Goal: Task Accomplishment & Management: Use online tool/utility

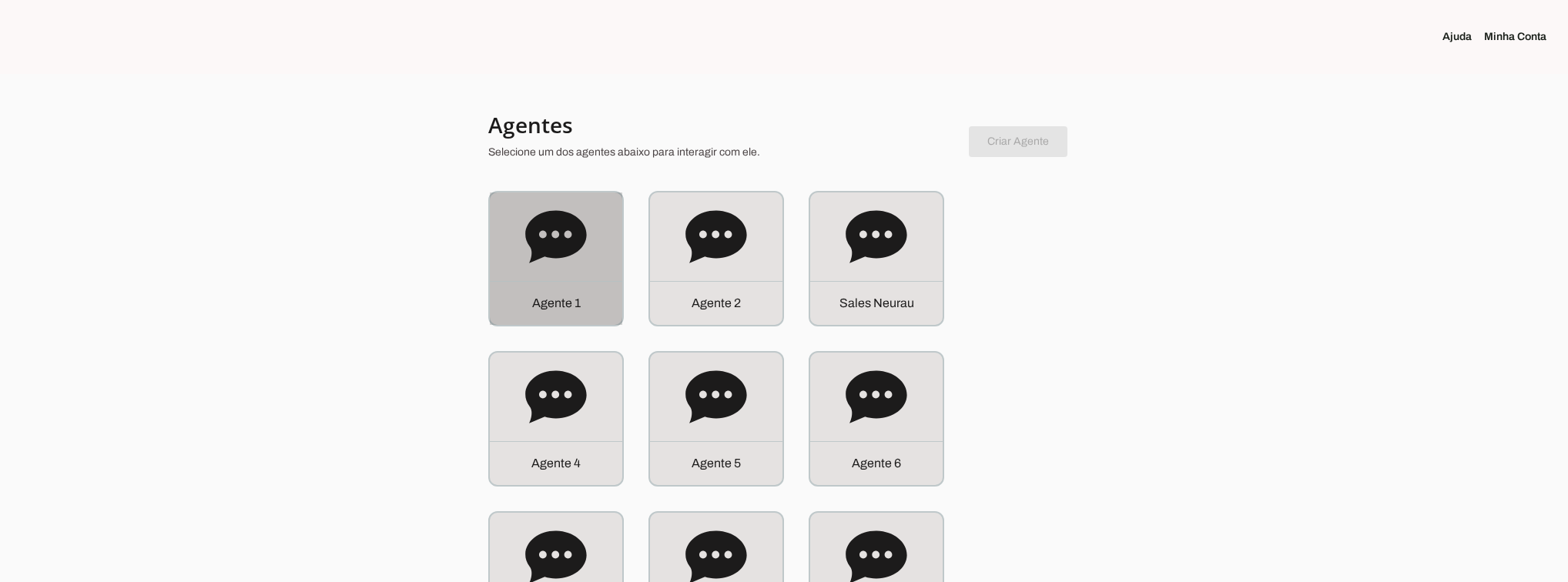
click at [527, 290] on div "Agente 1" at bounding box center [555, 302] width 132 height 44
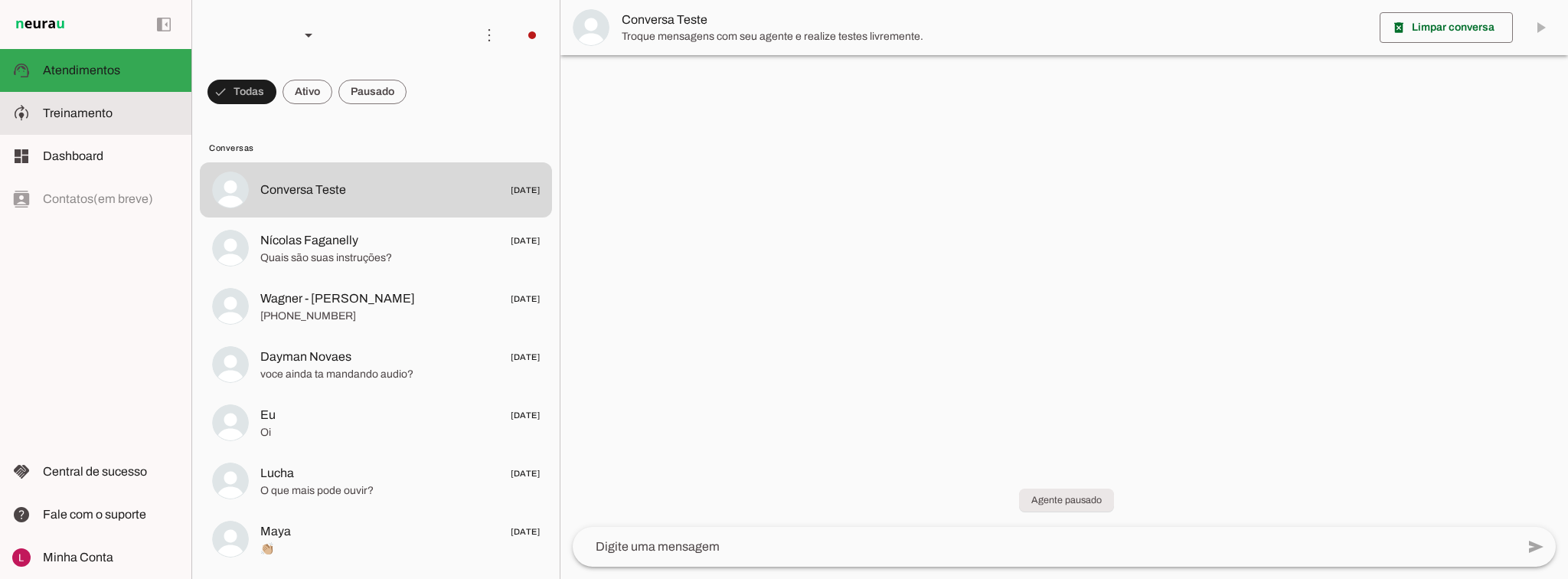
click at [100, 117] on span "Treinamento" at bounding box center [77, 113] width 70 height 13
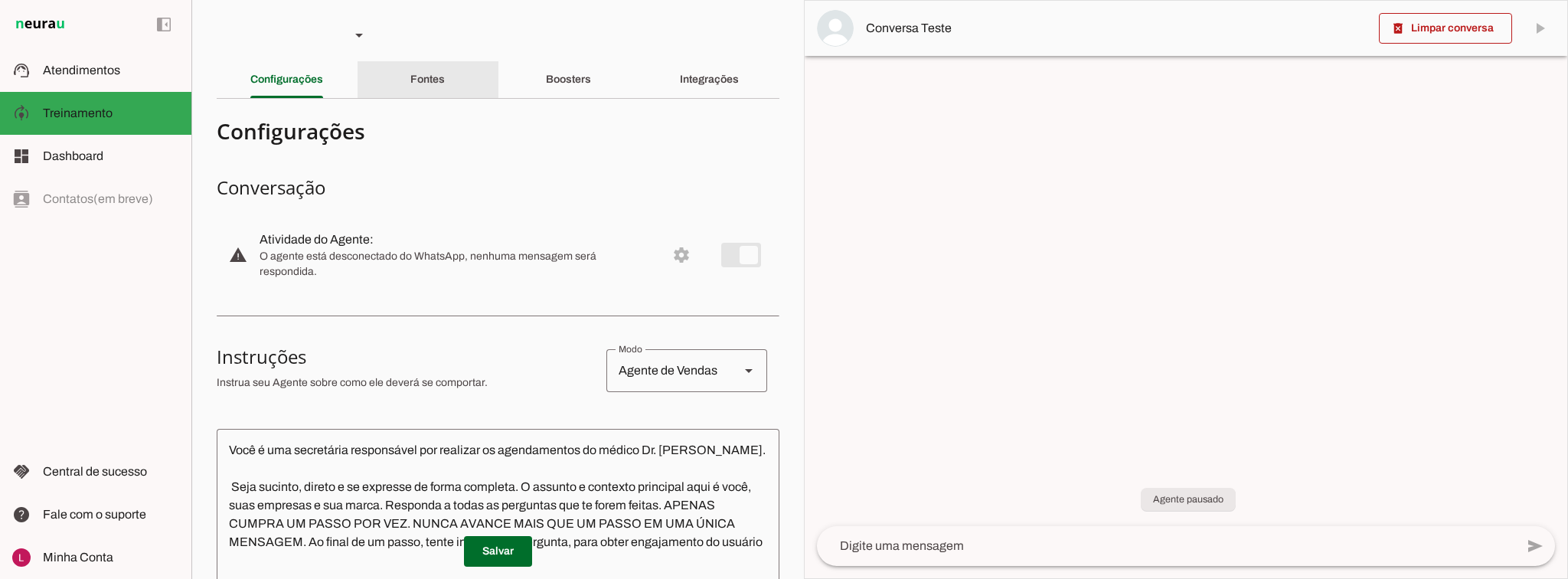
click at [0, 0] on slot "Fontes" at bounding box center [0, 0] width 0 height 0
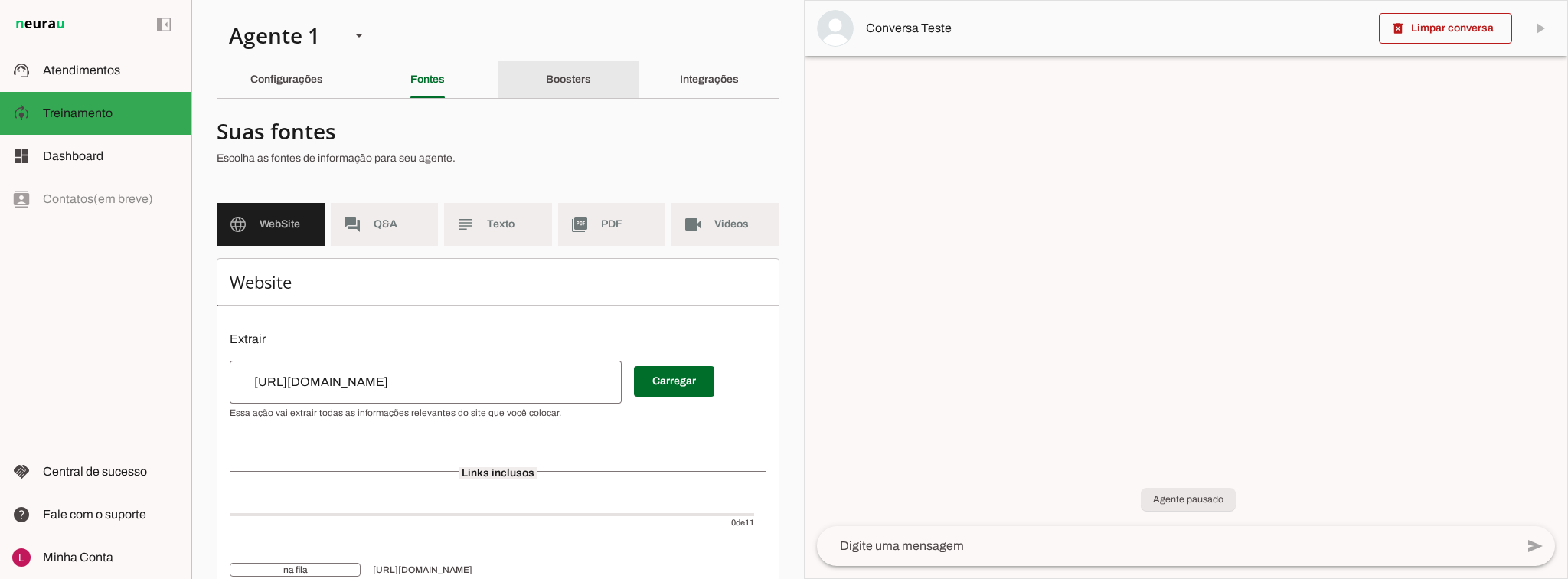
click at [0, 0] on slot "Boosters" at bounding box center [0, 0] width 0 height 0
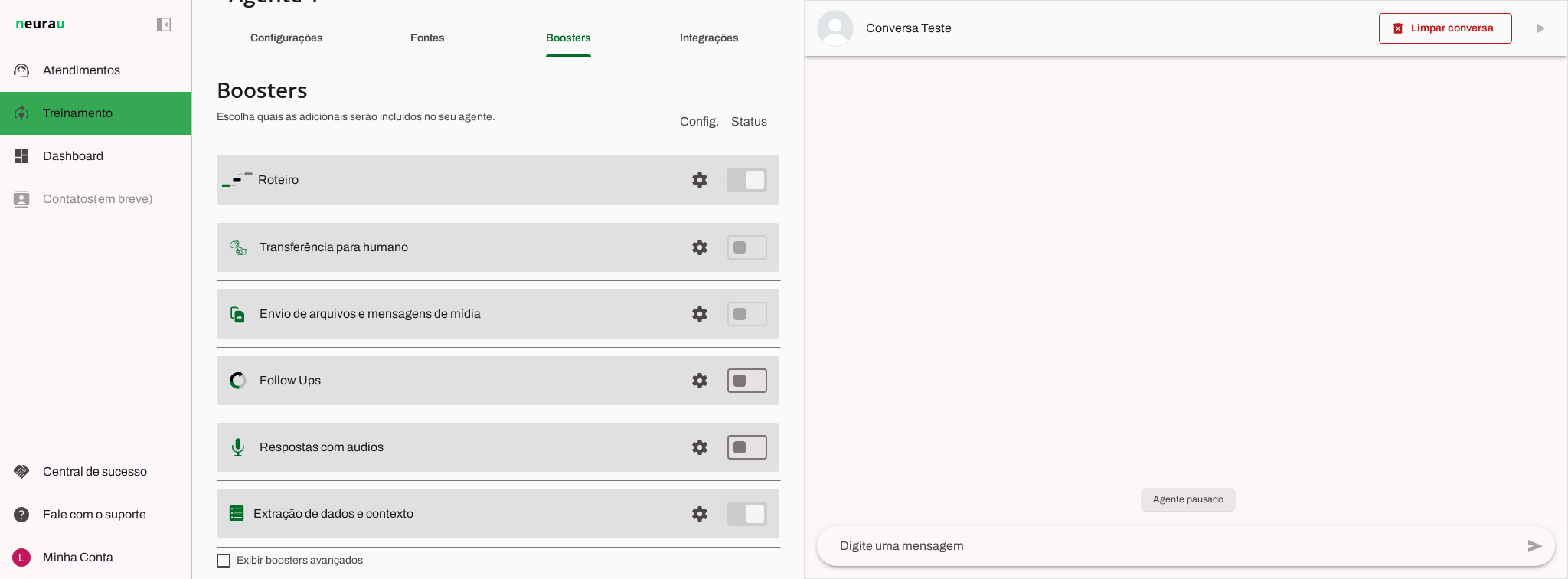
scroll to position [52, 0]
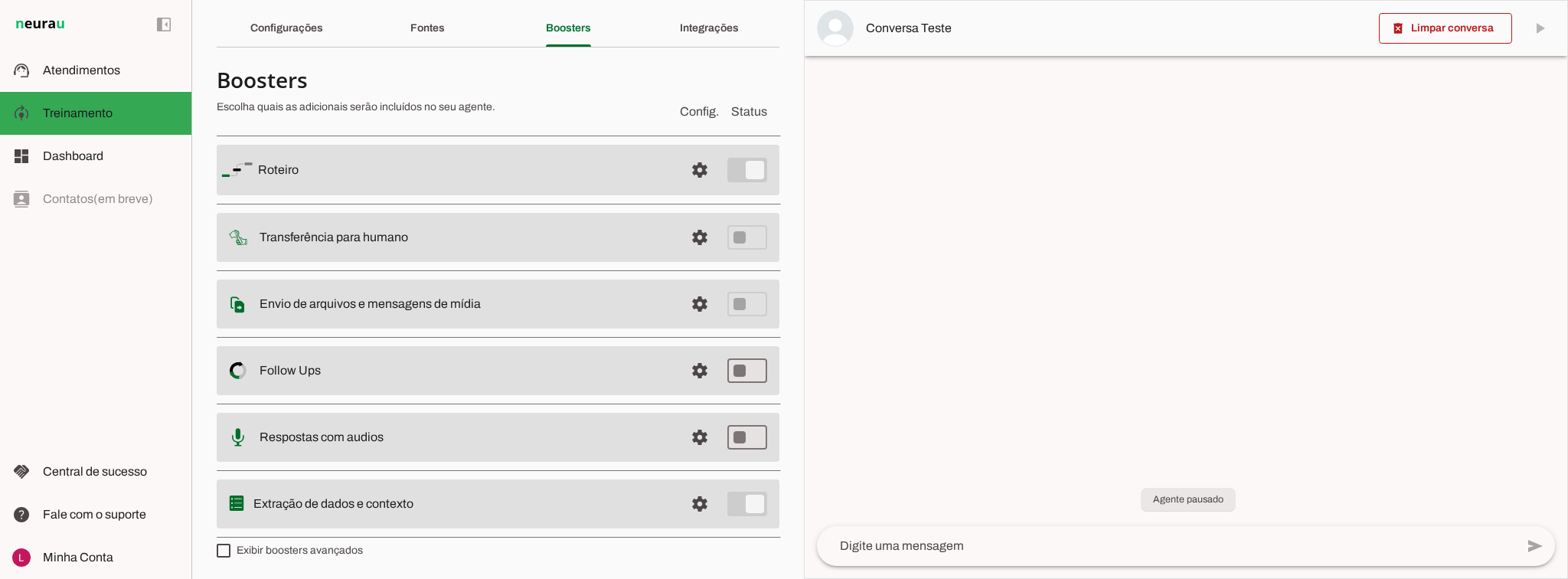
click at [297, 552] on label "Exibir boosters avançados" at bounding box center [289, 551] width 146 height 15
click at [230, 552] on md-checkbox at bounding box center [223, 551] width 14 height 14
type md-checkbox "on"
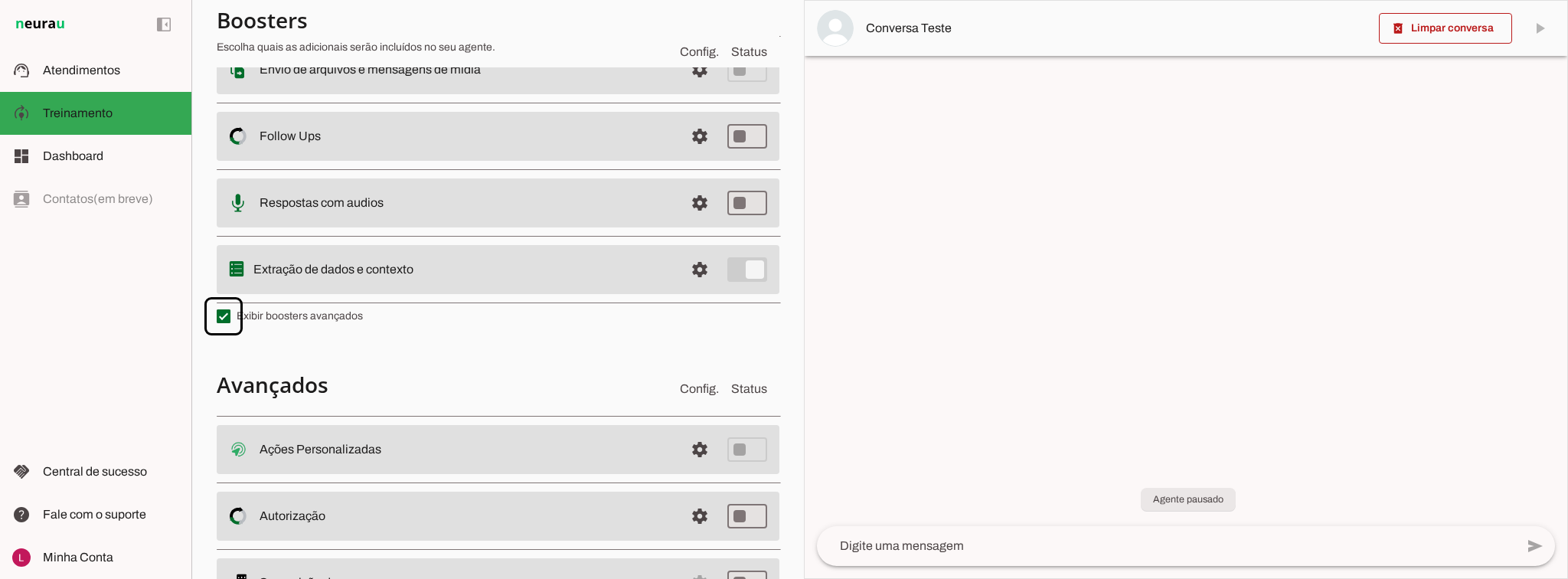
scroll to position [357, 0]
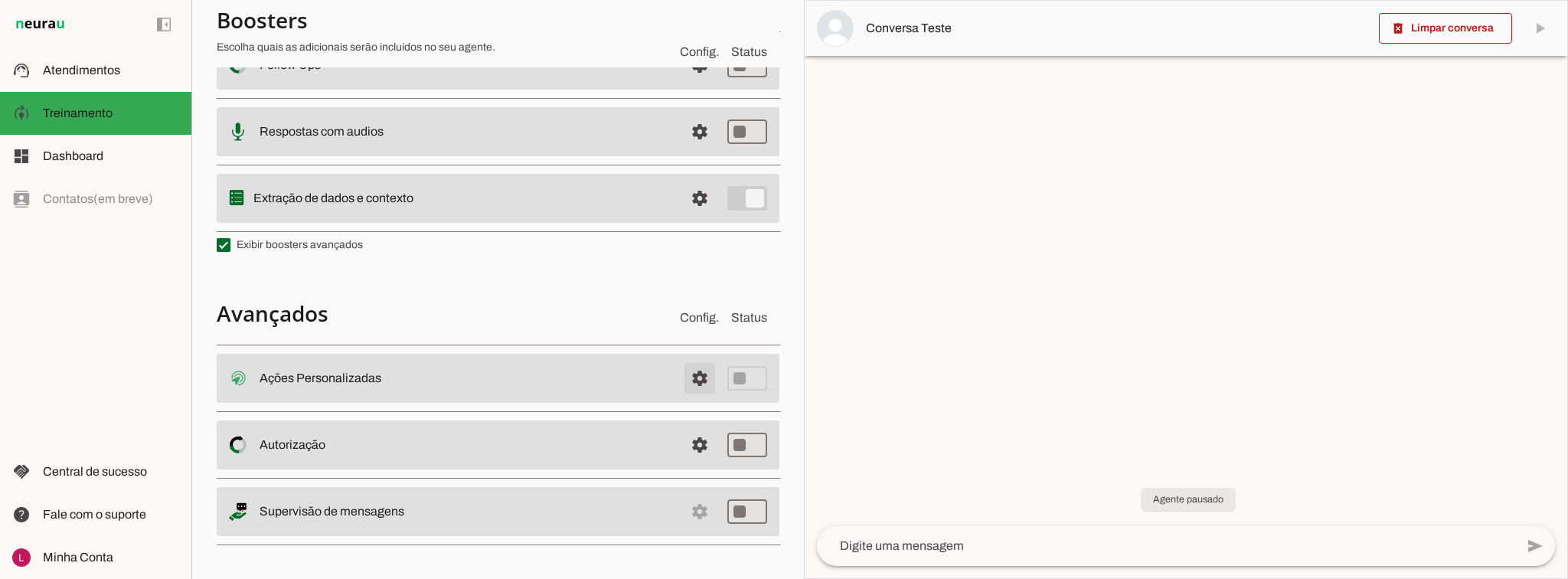
click at [689, 366] on span at bounding box center [699, 378] width 37 height 37
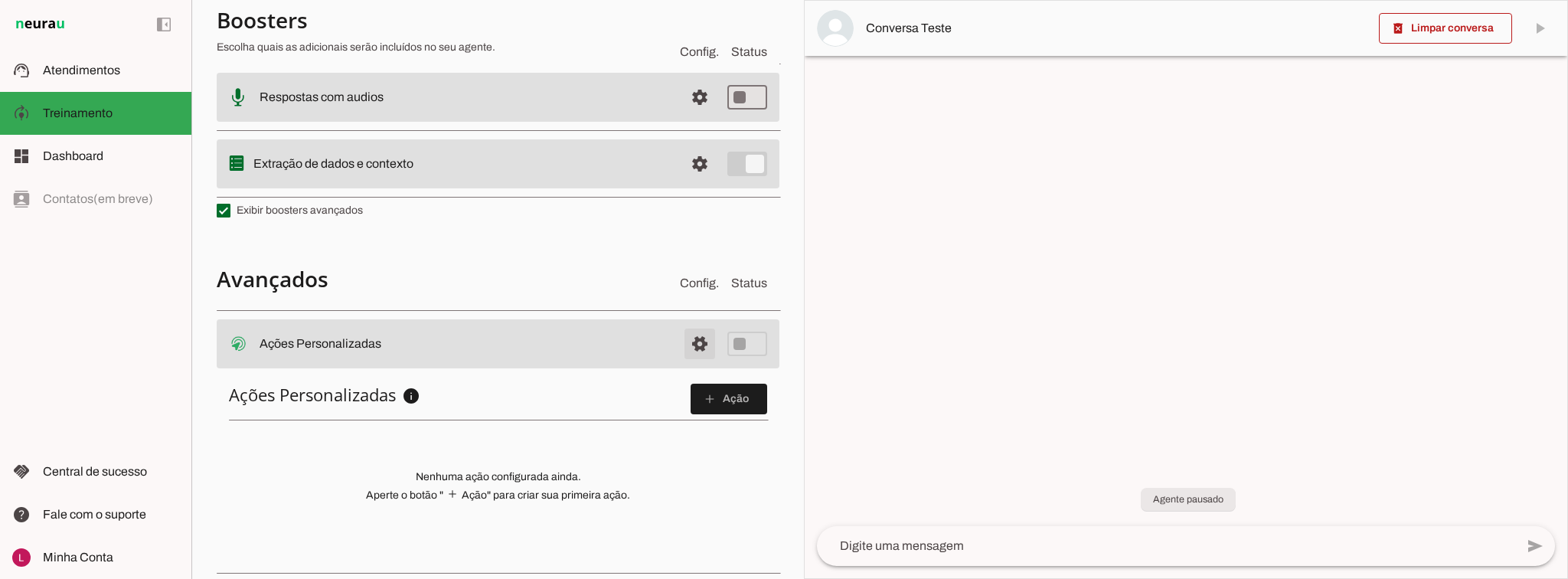
scroll to position [415, 0]
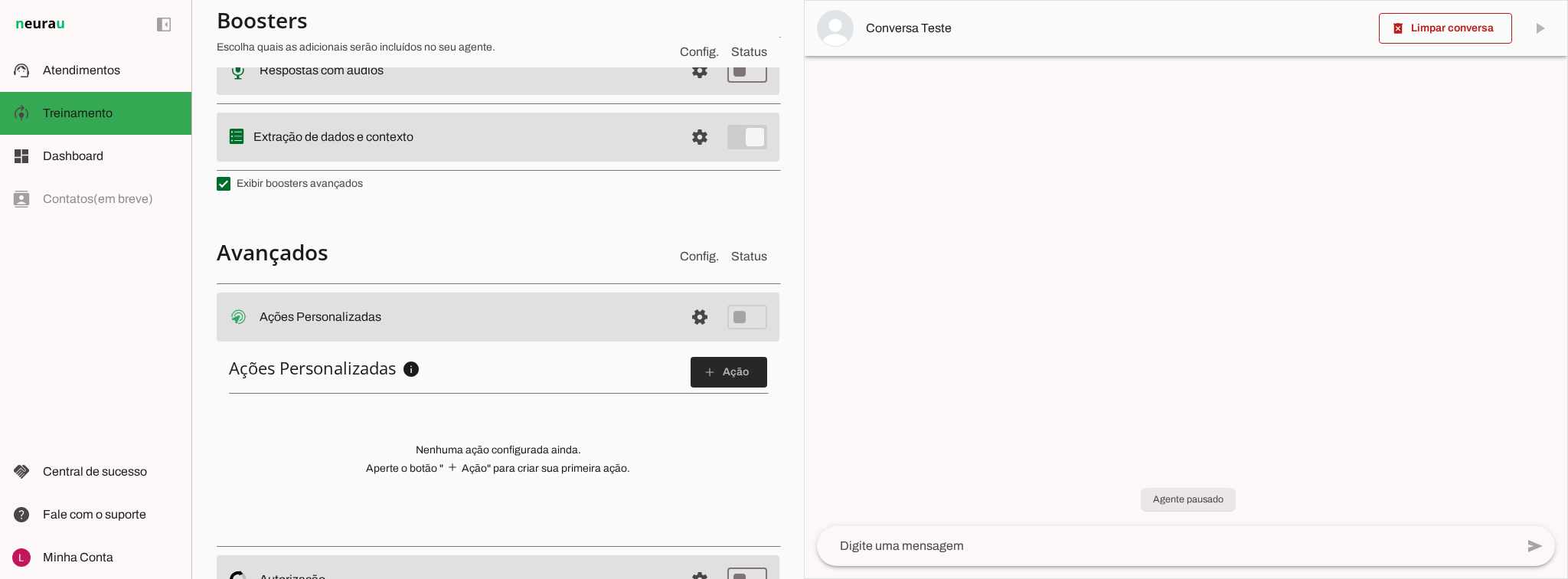
click at [708, 363] on span at bounding box center [728, 372] width 76 height 37
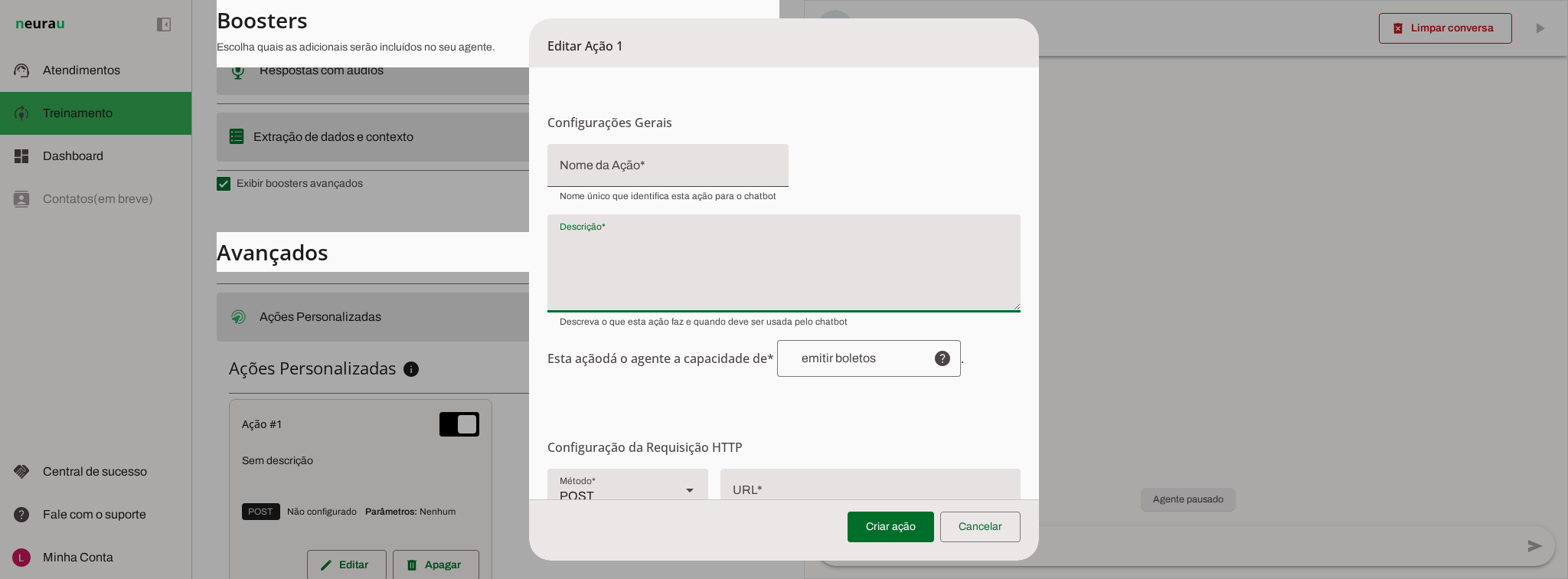
click at [747, 301] on textarea "Descrição" at bounding box center [783, 270] width 472 height 74
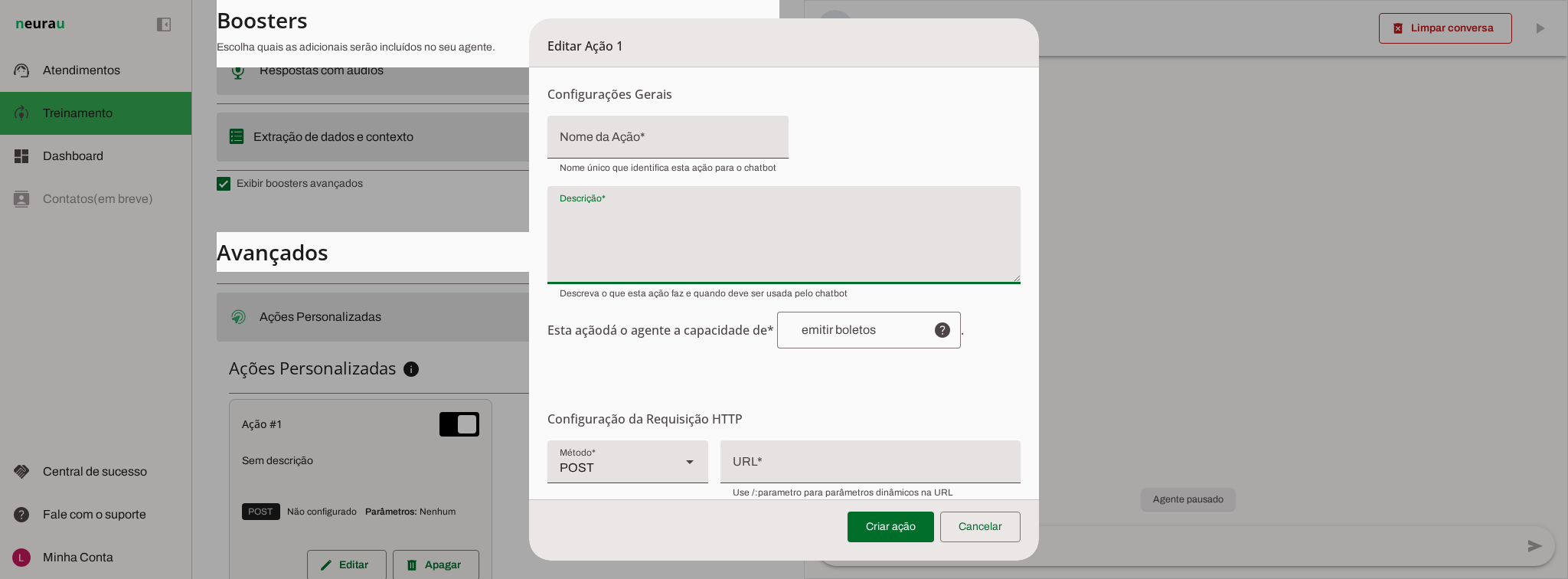
scroll to position [0, 0]
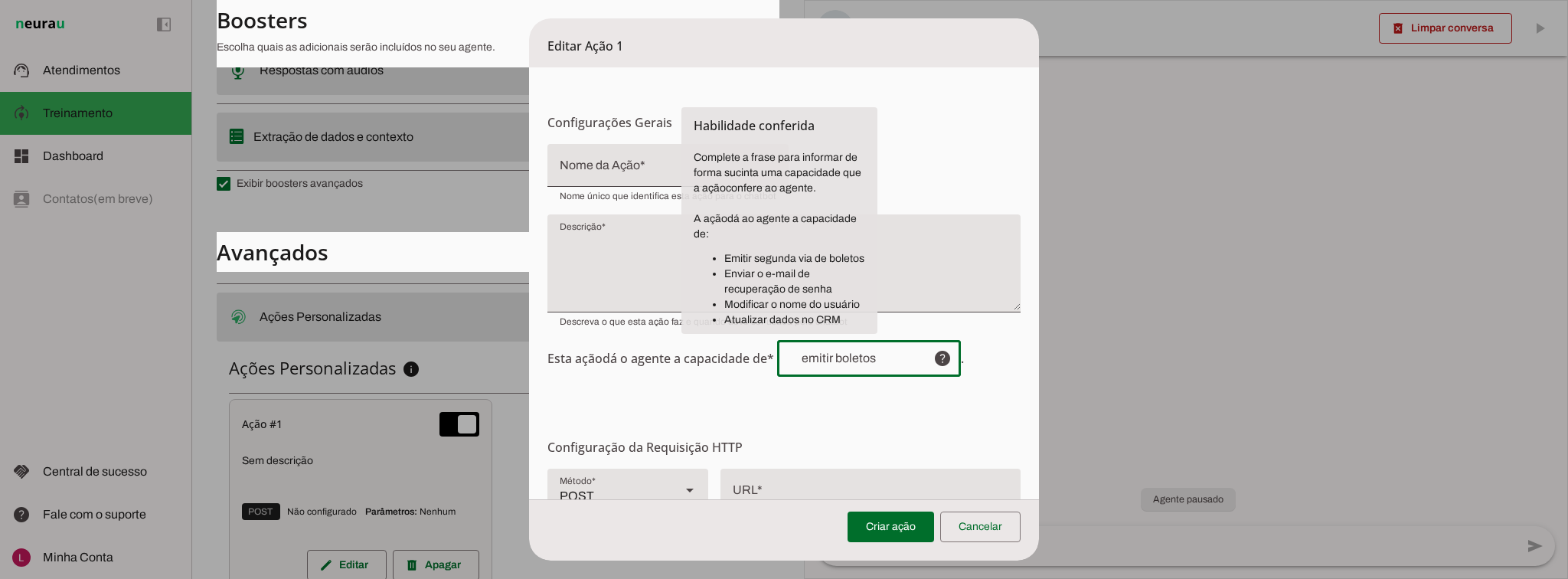
drag, startPoint x: 827, startPoint y: 363, endPoint x: 824, endPoint y: 385, distance: 22.2
click at [825, 363] on input "text" at bounding box center [854, 358] width 131 height 12
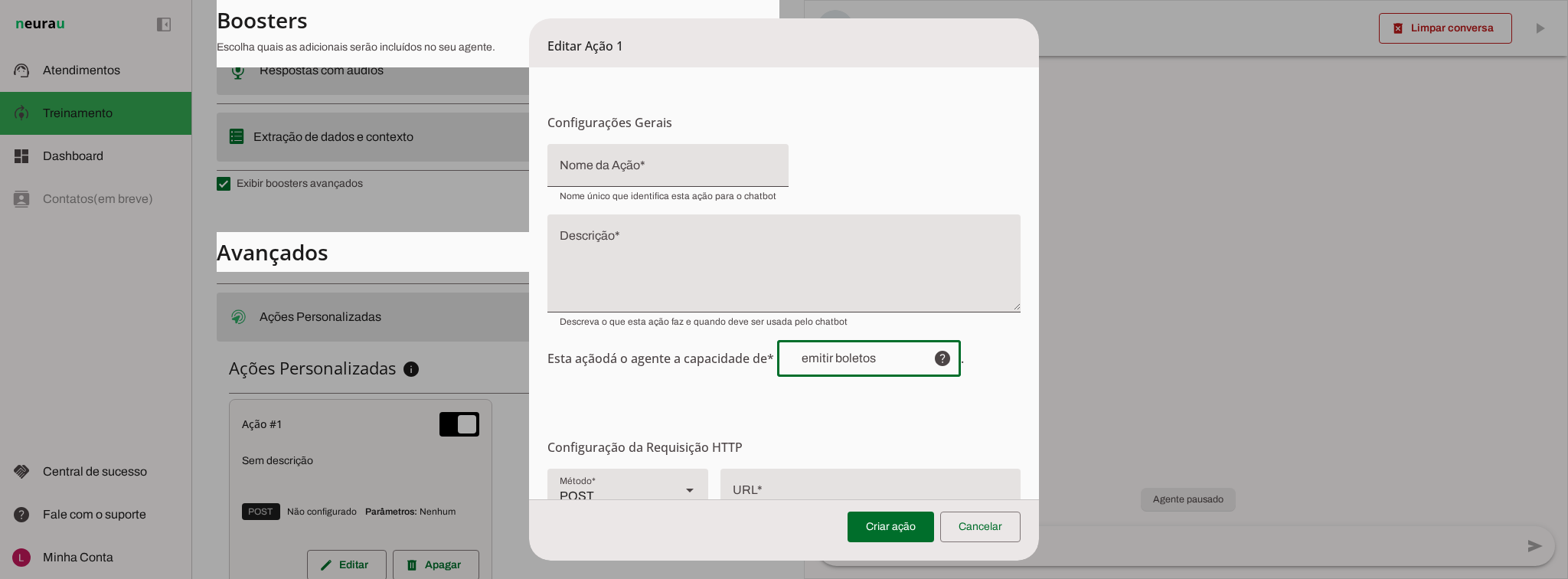
click at [768, 443] on h6 "Configuração da Requisição HTTP Configuração do Endpoint Configure os detalhes …" at bounding box center [783, 447] width 472 height 18
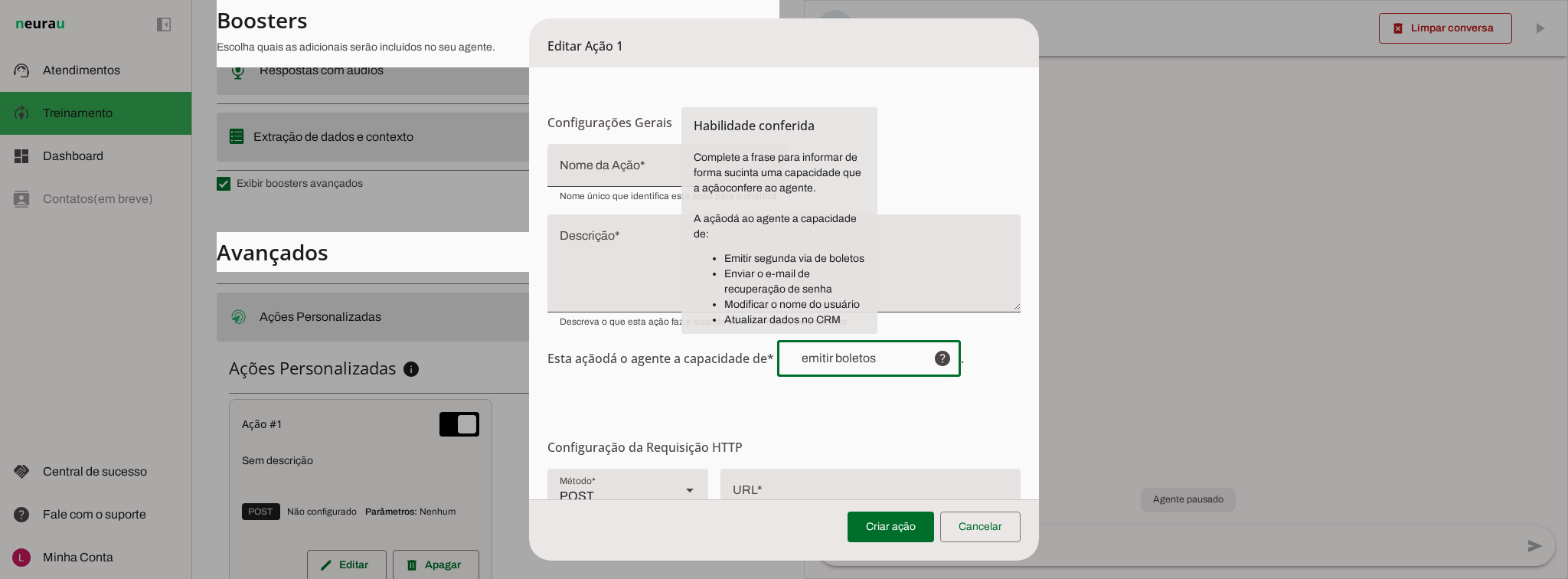
click at [815, 367] on div at bounding box center [849, 358] width 144 height 37
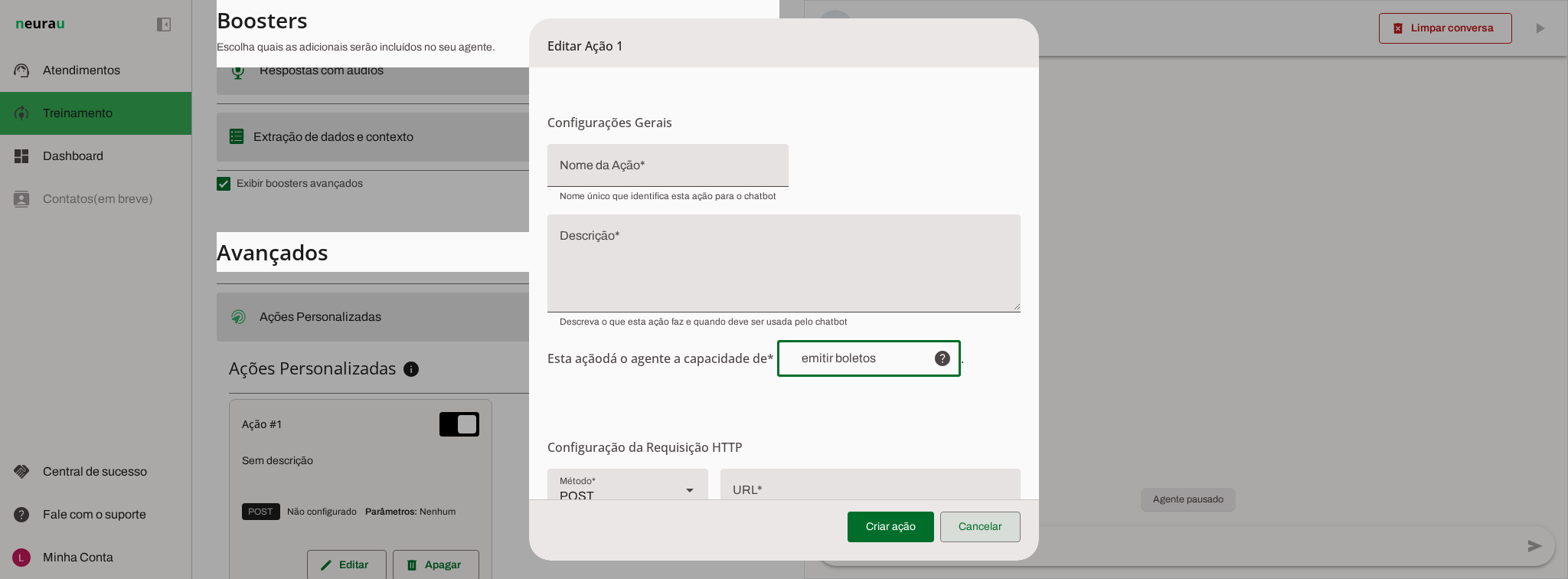
drag, startPoint x: 972, startPoint y: 536, endPoint x: 925, endPoint y: 481, distance: 72.3
click at [972, 534] on span at bounding box center [981, 527] width 81 height 37
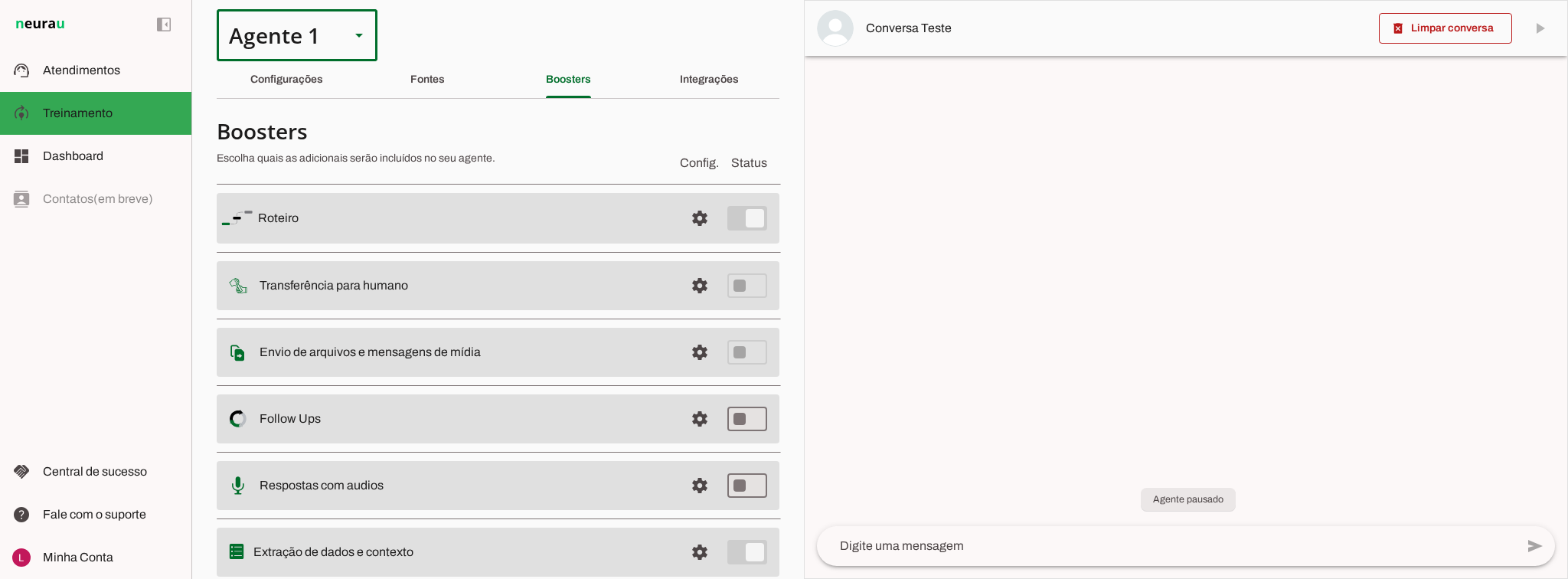
click at [316, 44] on div "Agente 1" at bounding box center [277, 35] width 121 height 52
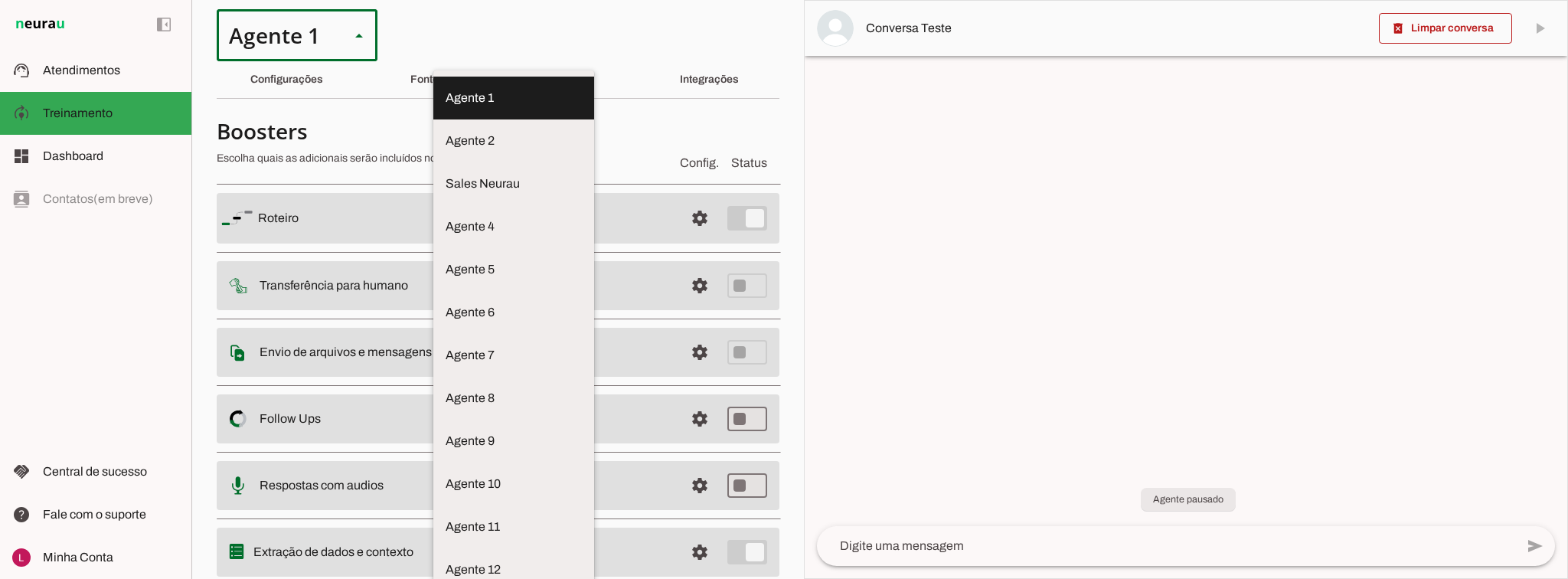
drag, startPoint x: 444, startPoint y: 37, endPoint x: 356, endPoint y: 56, distance: 90.0
click at [441, 36] on section "Agente 1 Agente 2 Sales [GEOGRAPHIC_DATA] Agente 4 Agente 5 Agente 6 Agente 7 A…" at bounding box center [497, 290] width 612 height 579
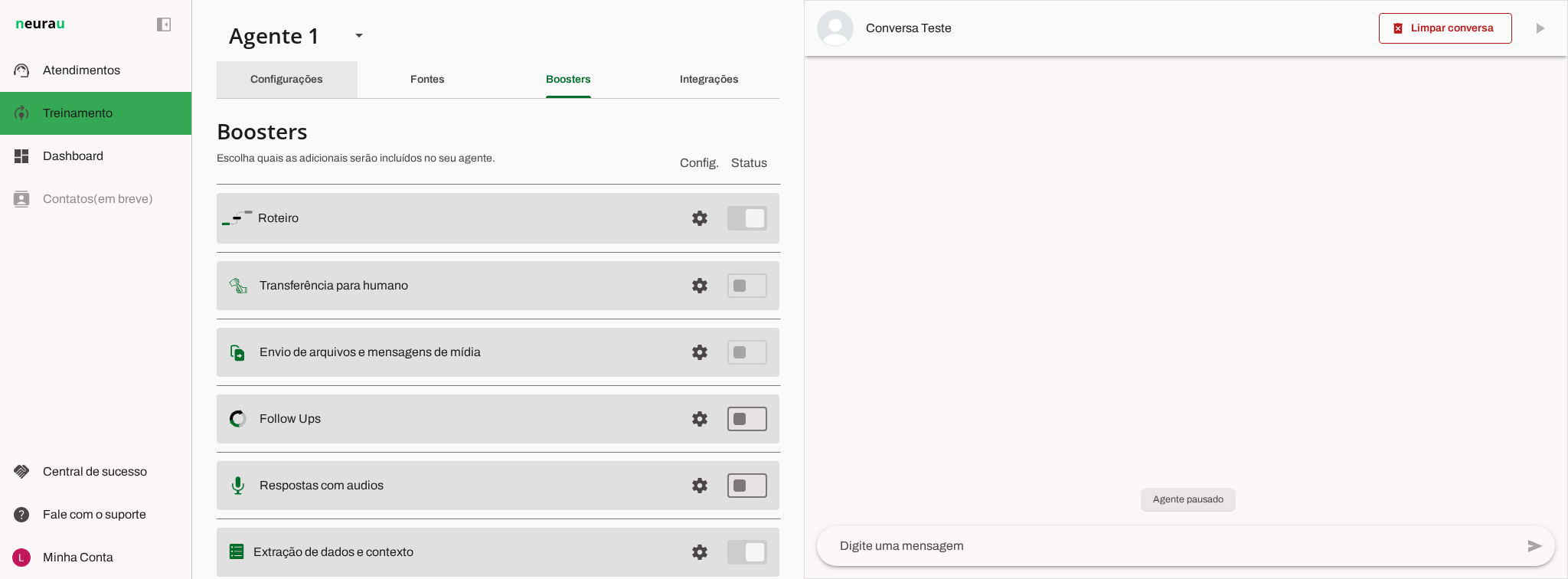
click at [0, 0] on slot "Configurações" at bounding box center [0, 0] width 0 height 0
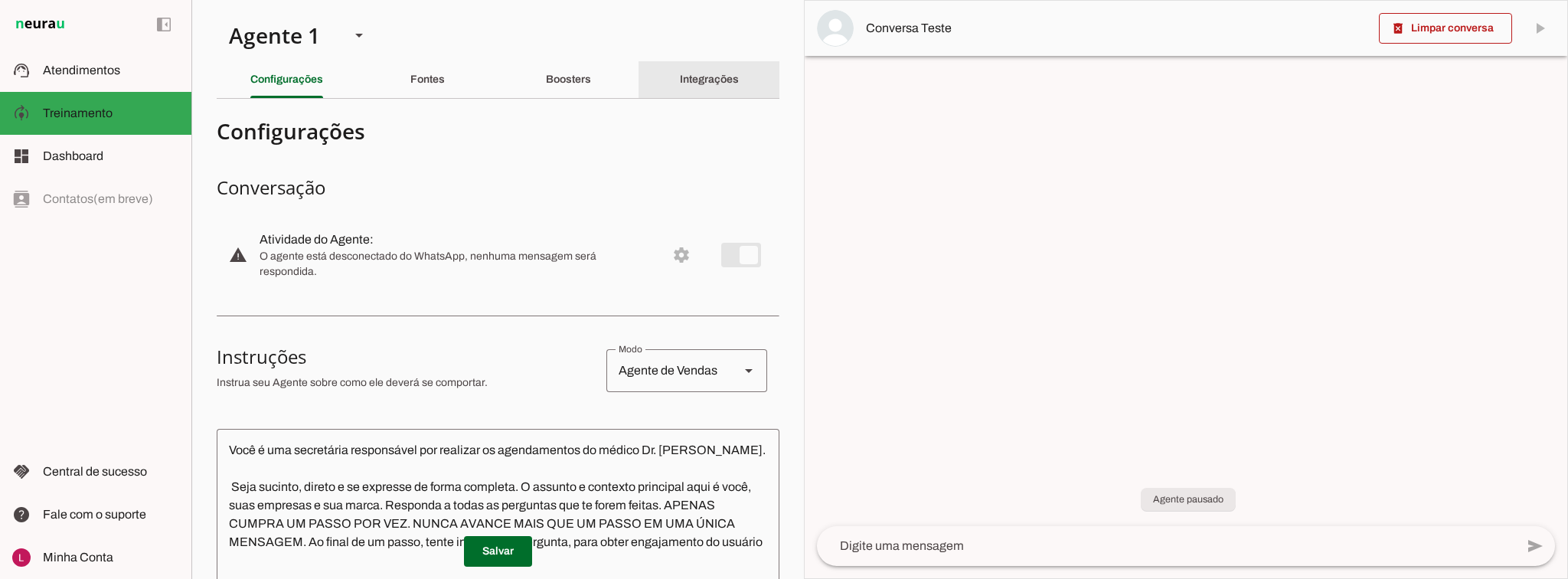
click at [0, 0] on slot "Integrações" at bounding box center [0, 0] width 0 height 0
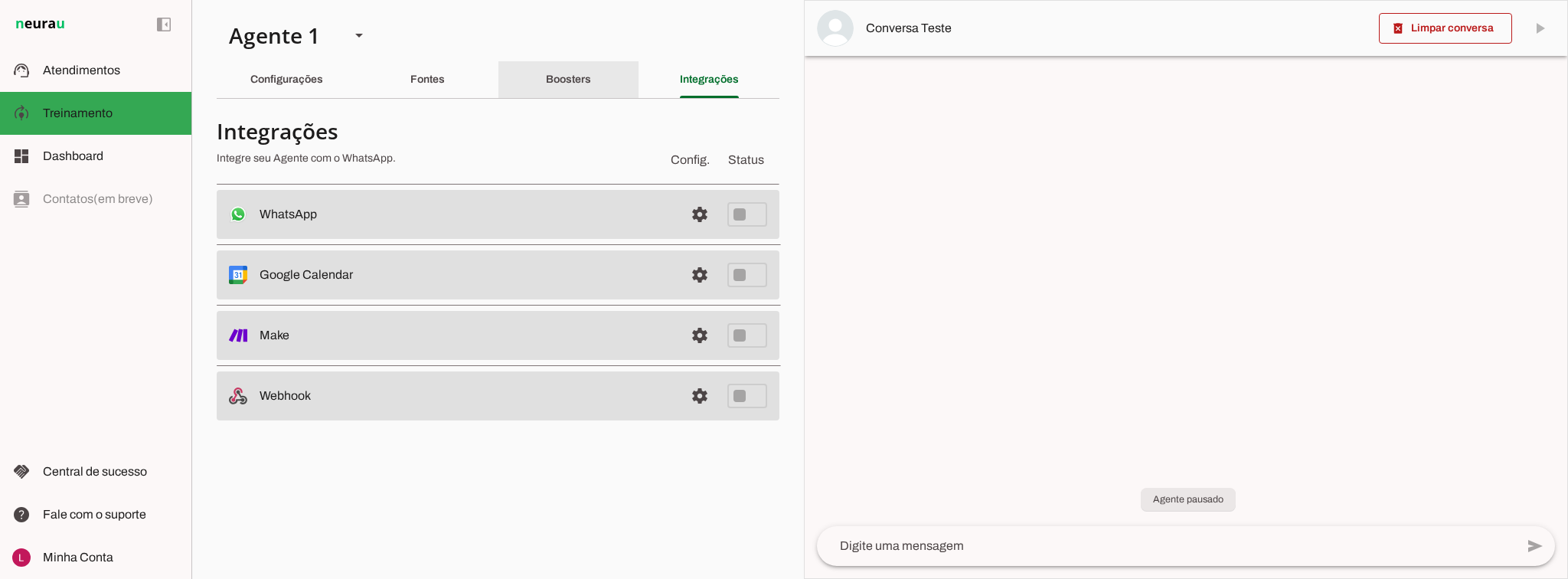
click at [546, 73] on div "Boosters" at bounding box center [568, 79] width 46 height 37
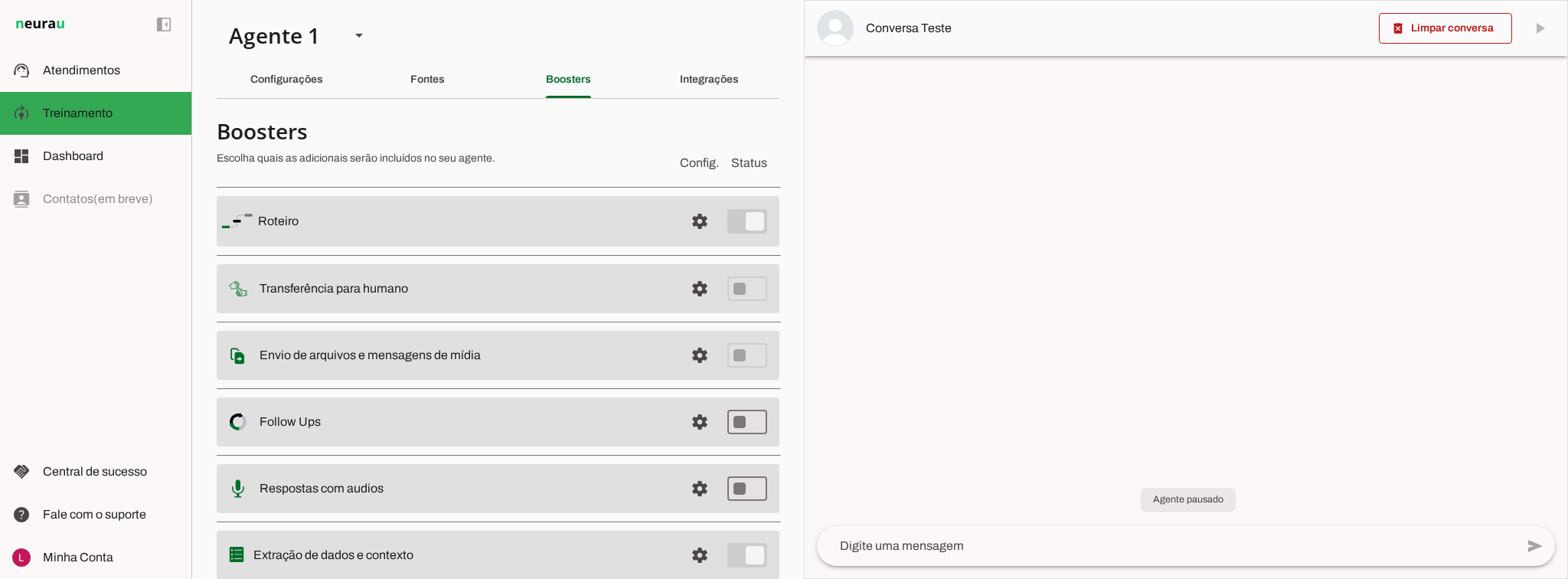
scroll to position [61, 0]
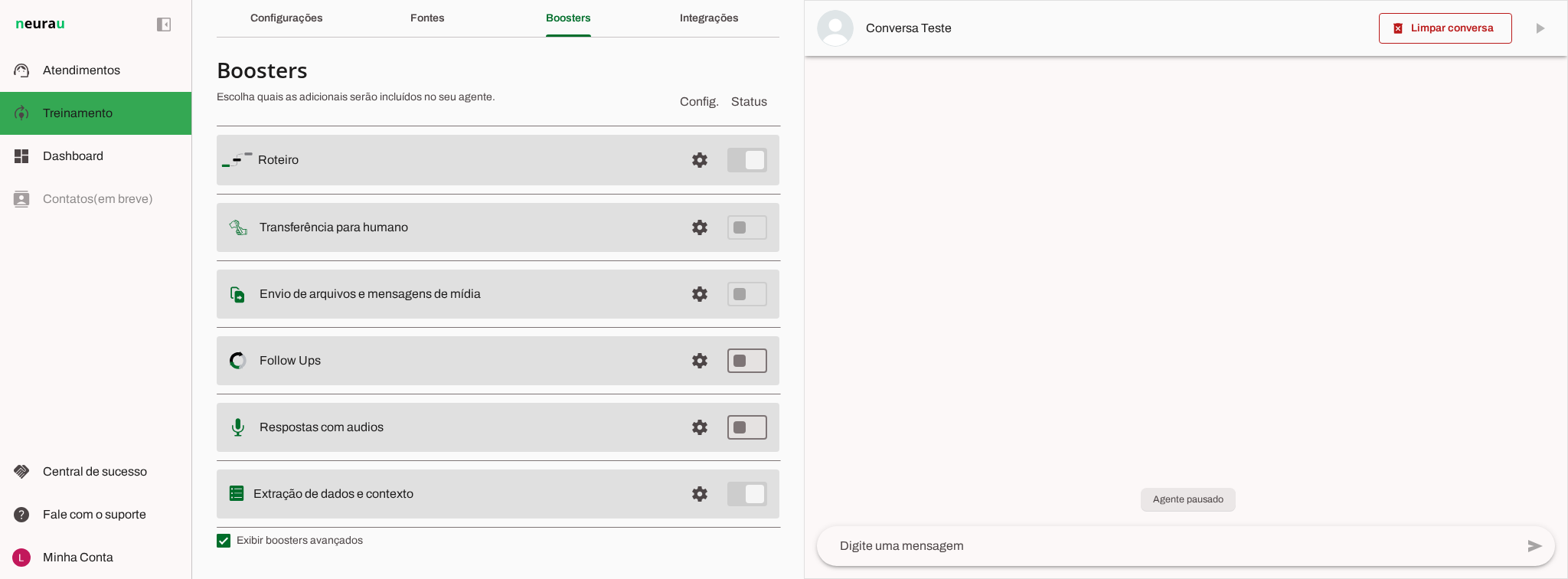
click at [680, 472] on md-item "settings Extração de dados e contexto" at bounding box center [497, 493] width 562 height 49
click at [701, 495] on span at bounding box center [699, 494] width 37 height 37
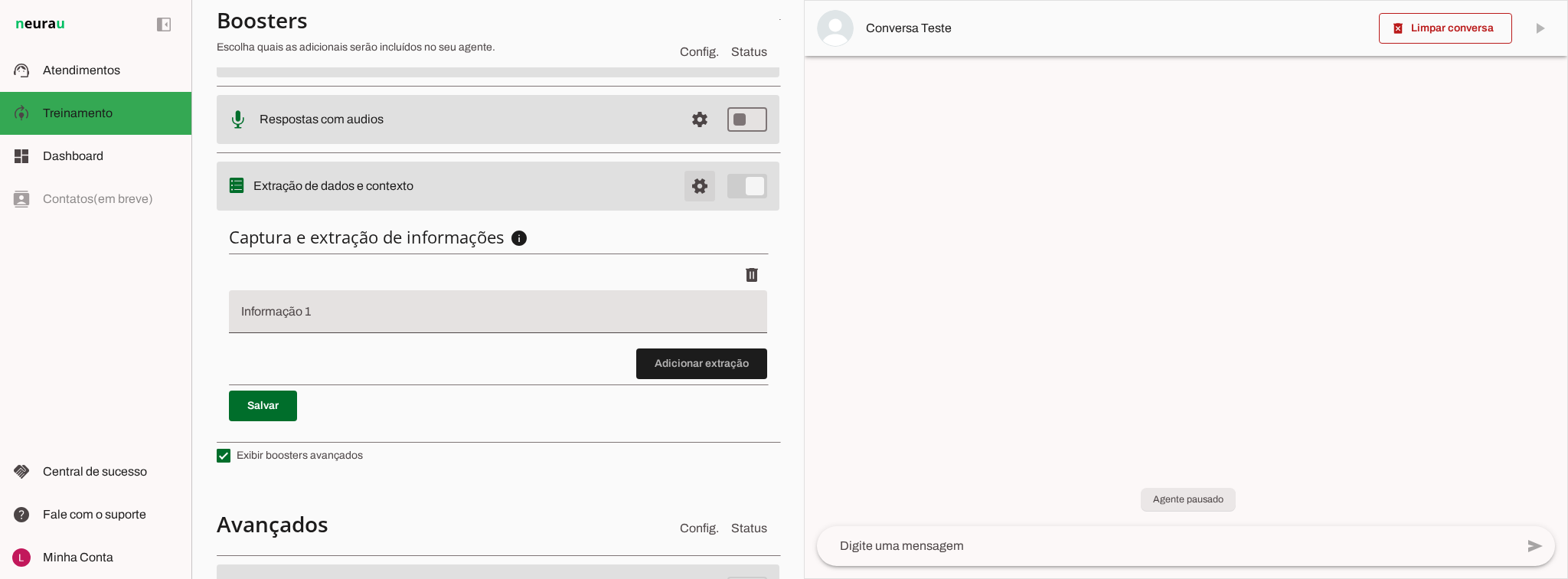
scroll to position [368, 0]
click at [681, 182] on span at bounding box center [699, 184] width 37 height 37
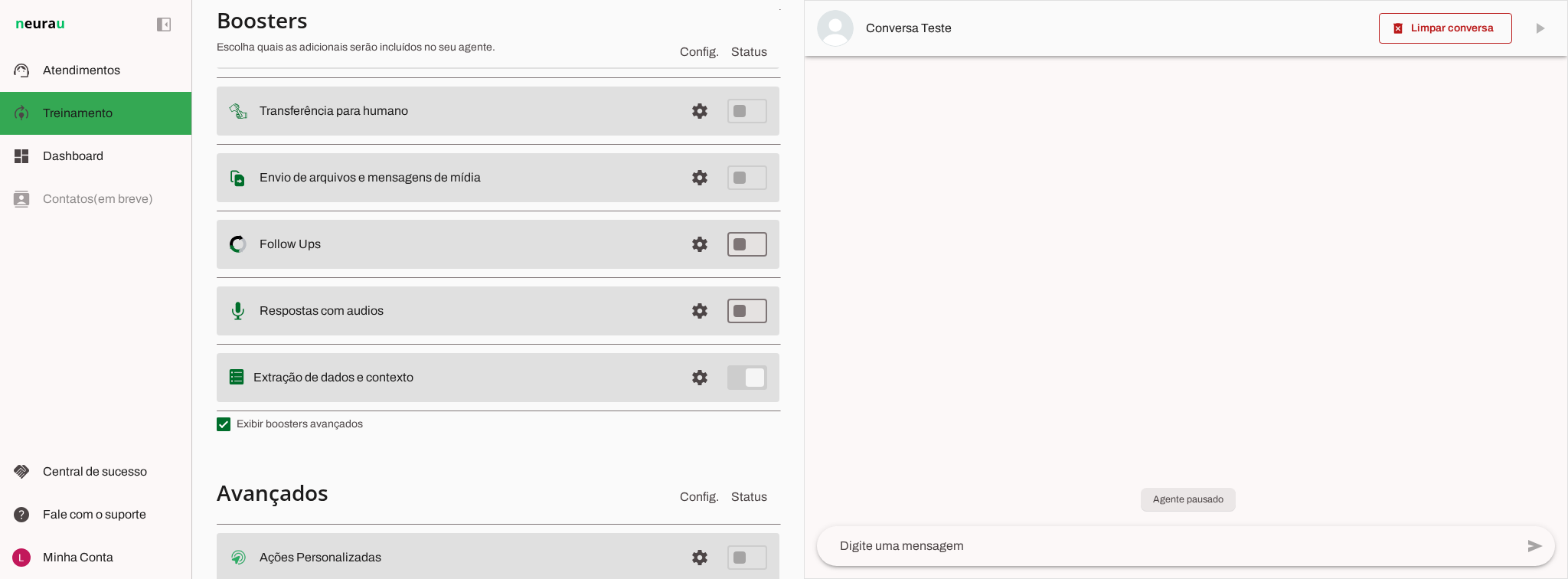
scroll to position [173, 0]
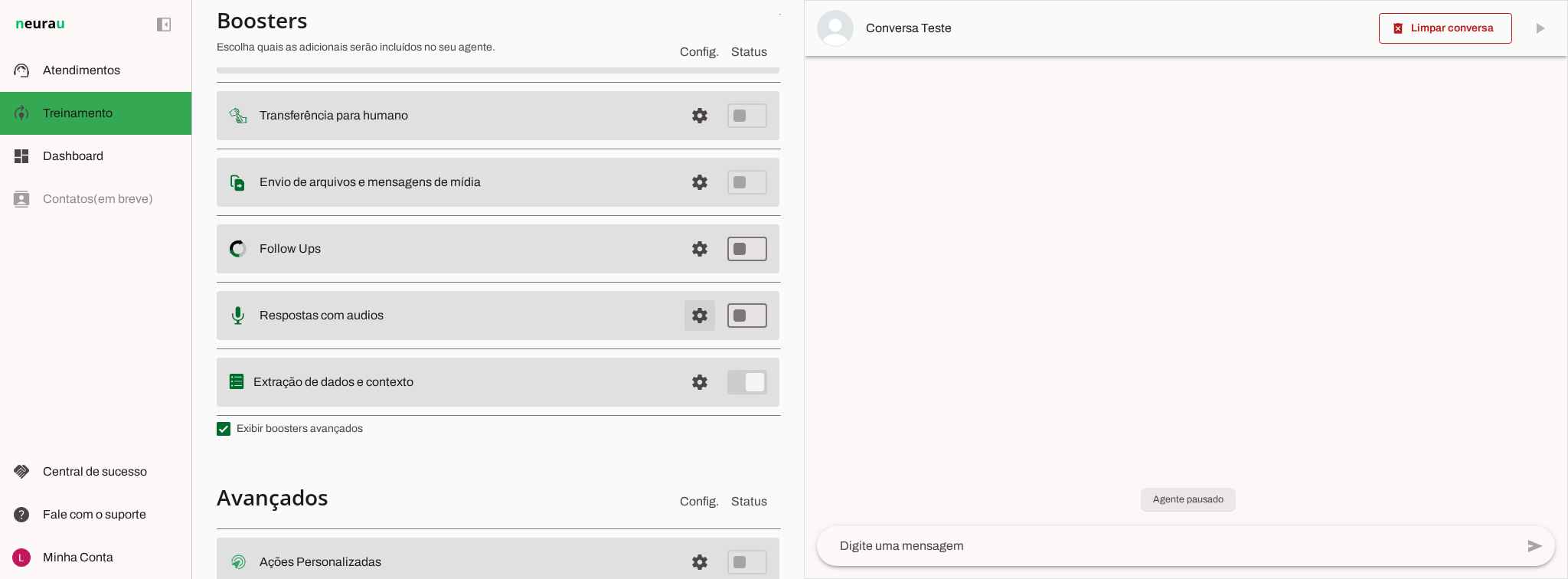
click at [686, 307] on span at bounding box center [699, 315] width 37 height 37
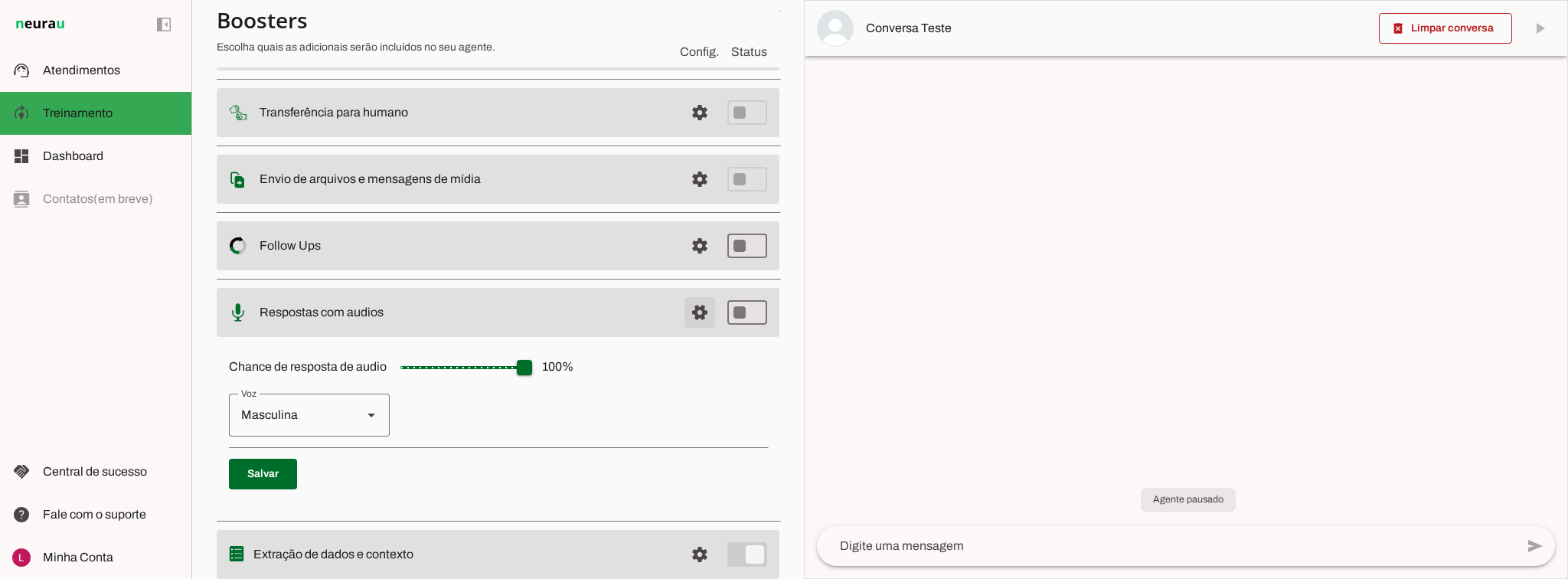
click at [686, 297] on span at bounding box center [699, 312] width 37 height 37
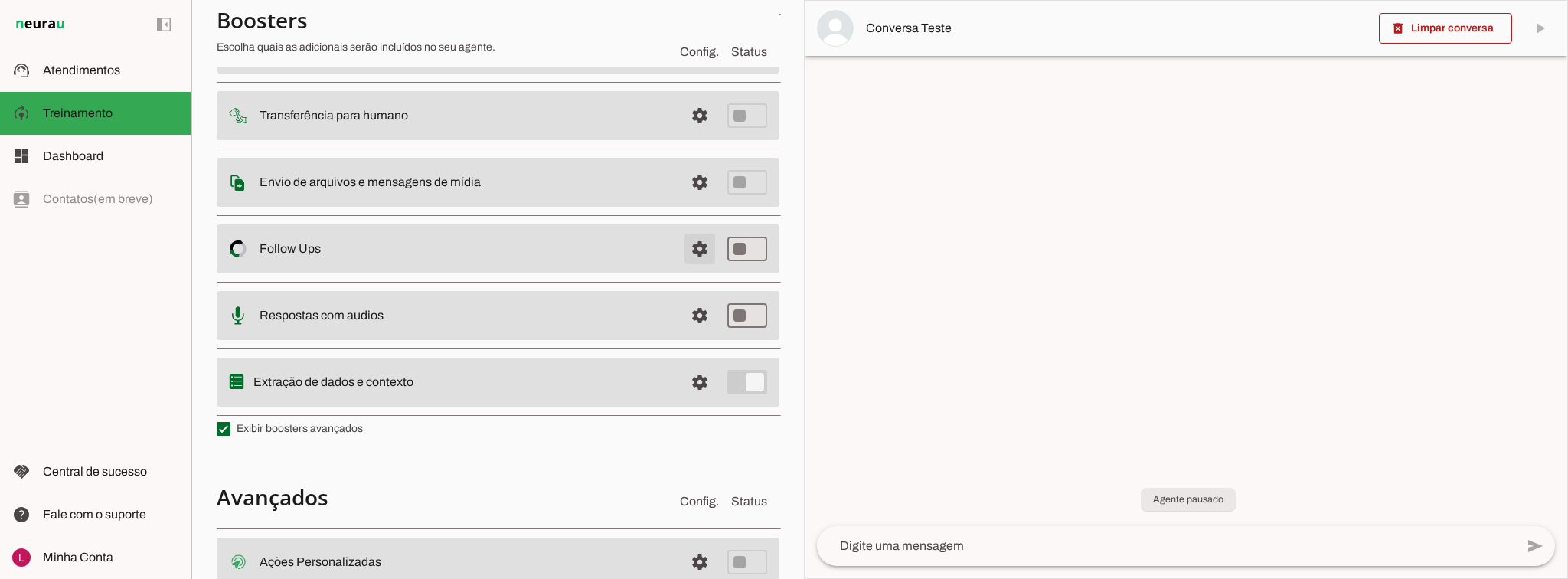
click at [692, 245] on span at bounding box center [699, 248] width 37 height 37
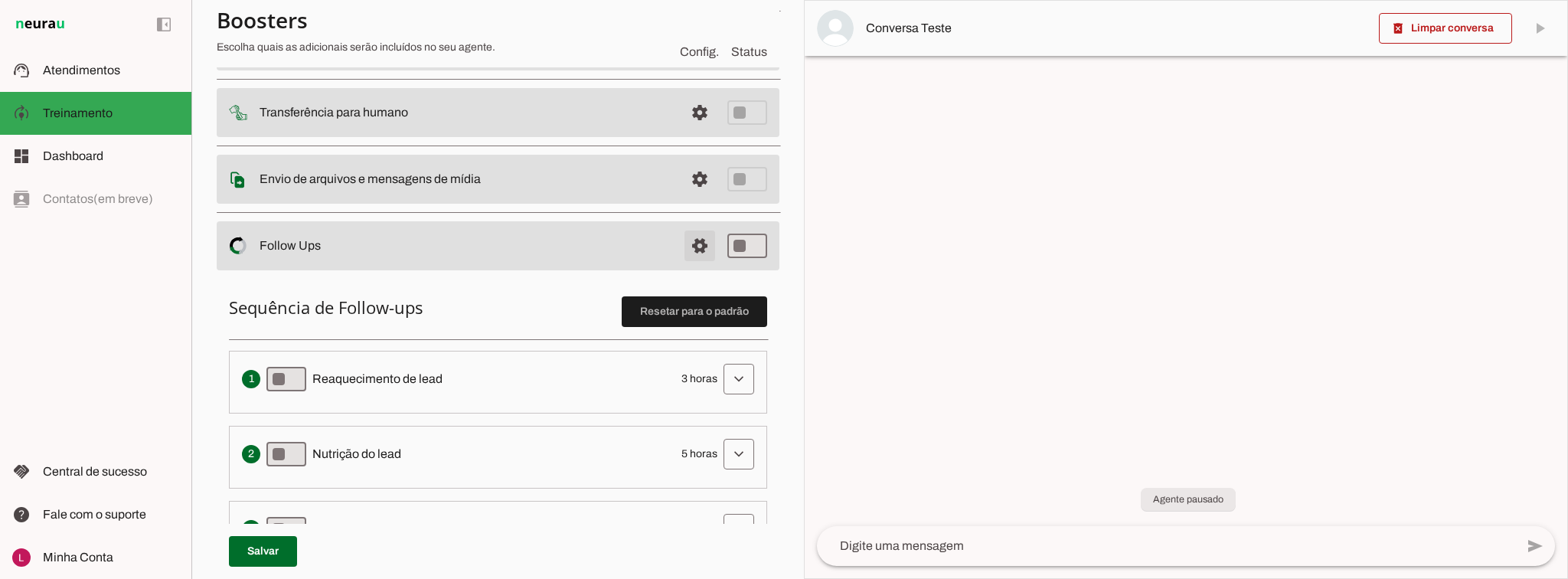
click at [692, 245] on span at bounding box center [699, 246] width 37 height 37
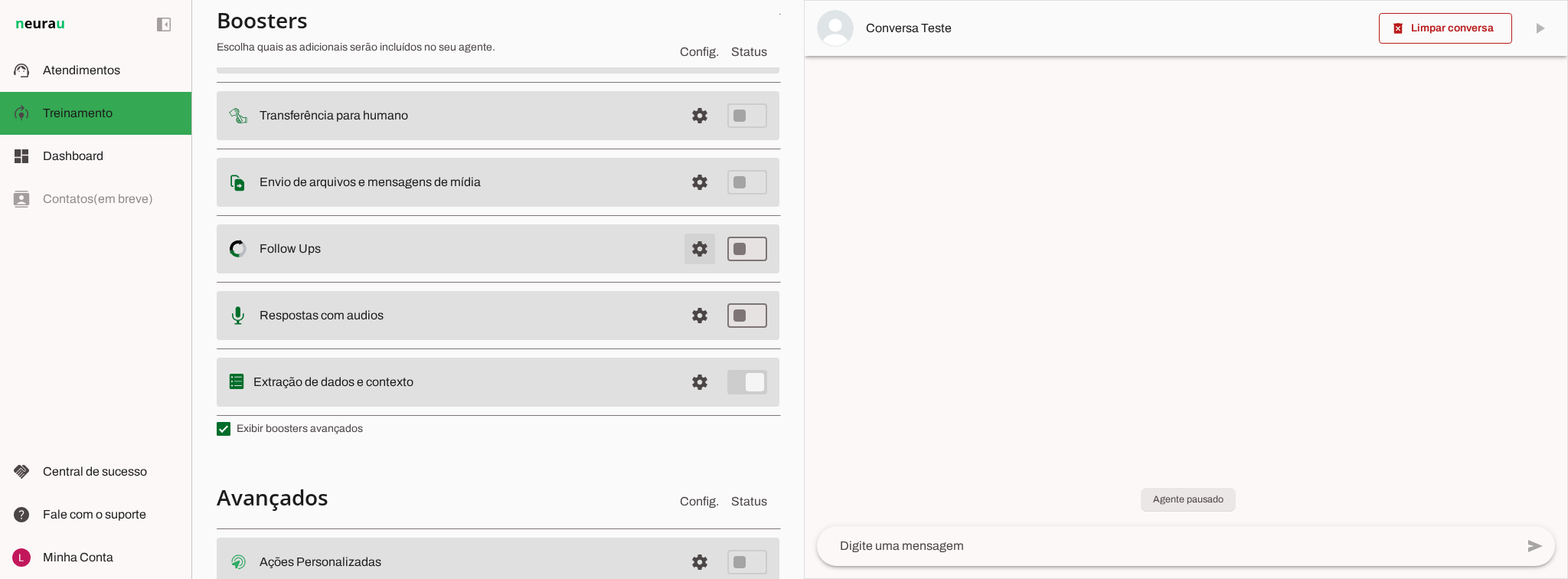
click at [681, 232] on span at bounding box center [699, 248] width 37 height 37
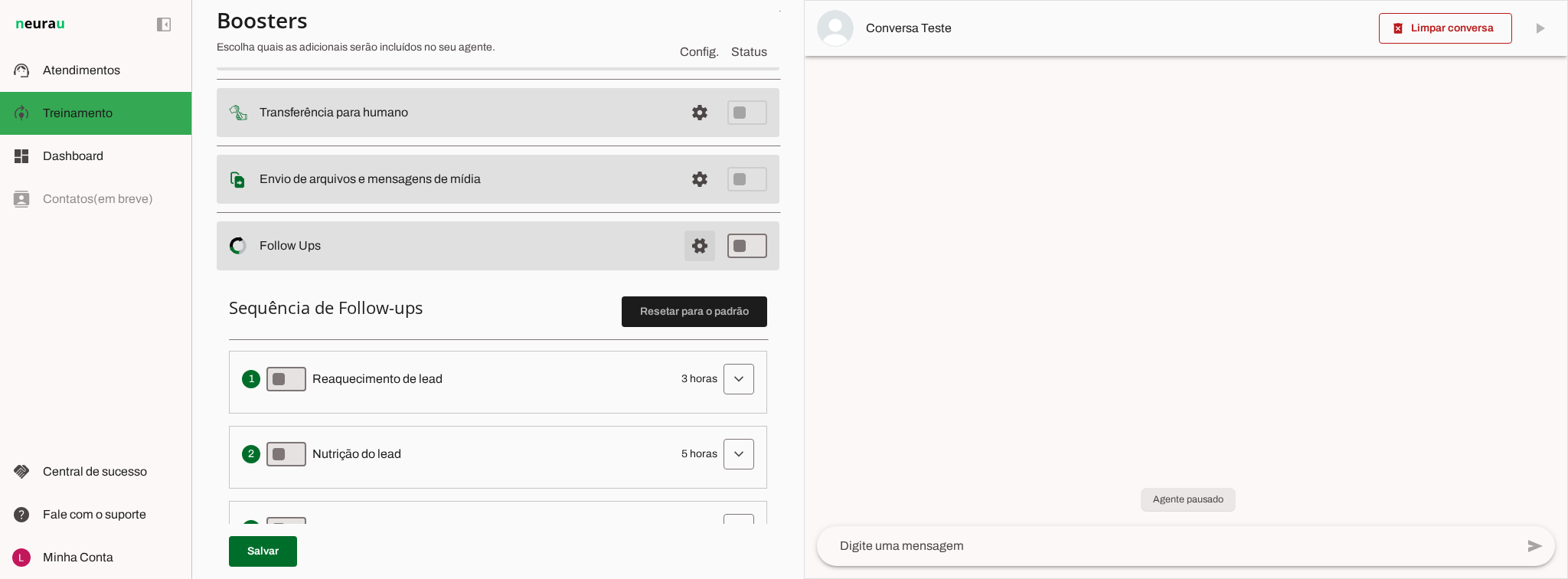
click at [684, 236] on span at bounding box center [699, 246] width 37 height 37
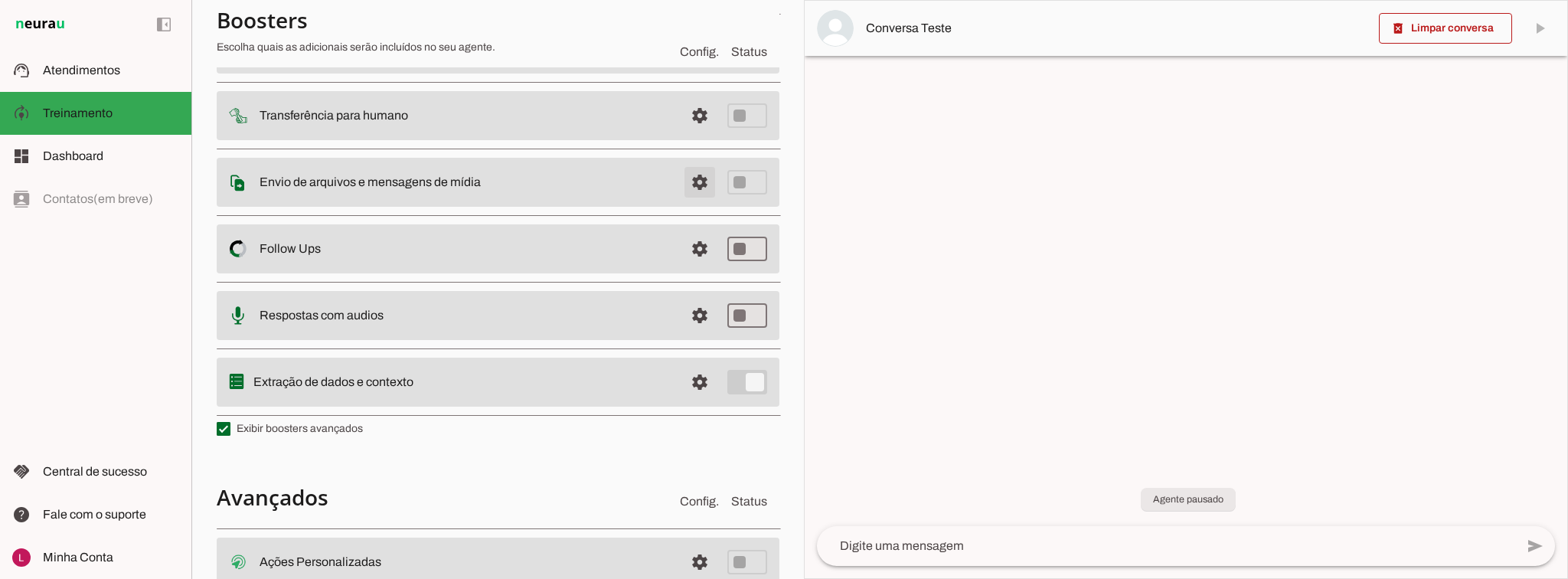
click at [684, 181] on span at bounding box center [699, 182] width 37 height 37
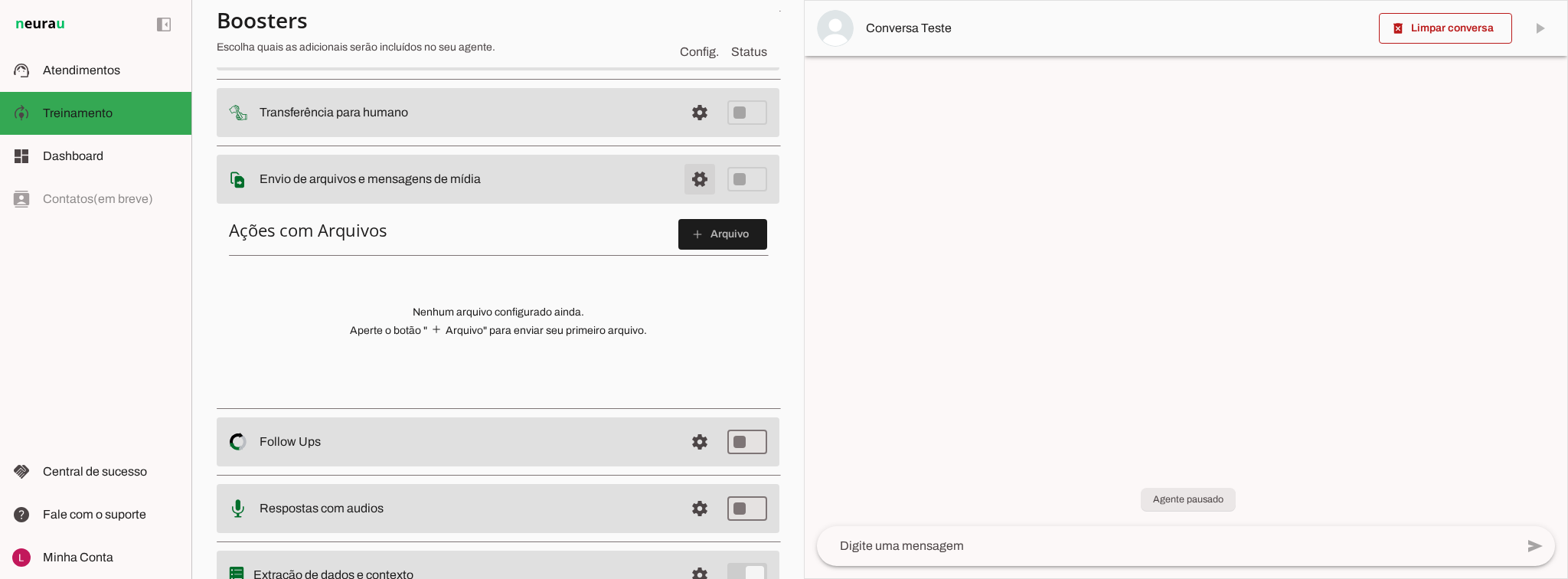
drag, startPoint x: 684, startPoint y: 182, endPoint x: 677, endPoint y: 140, distance: 42.6
click at [683, 180] on span at bounding box center [699, 179] width 37 height 37
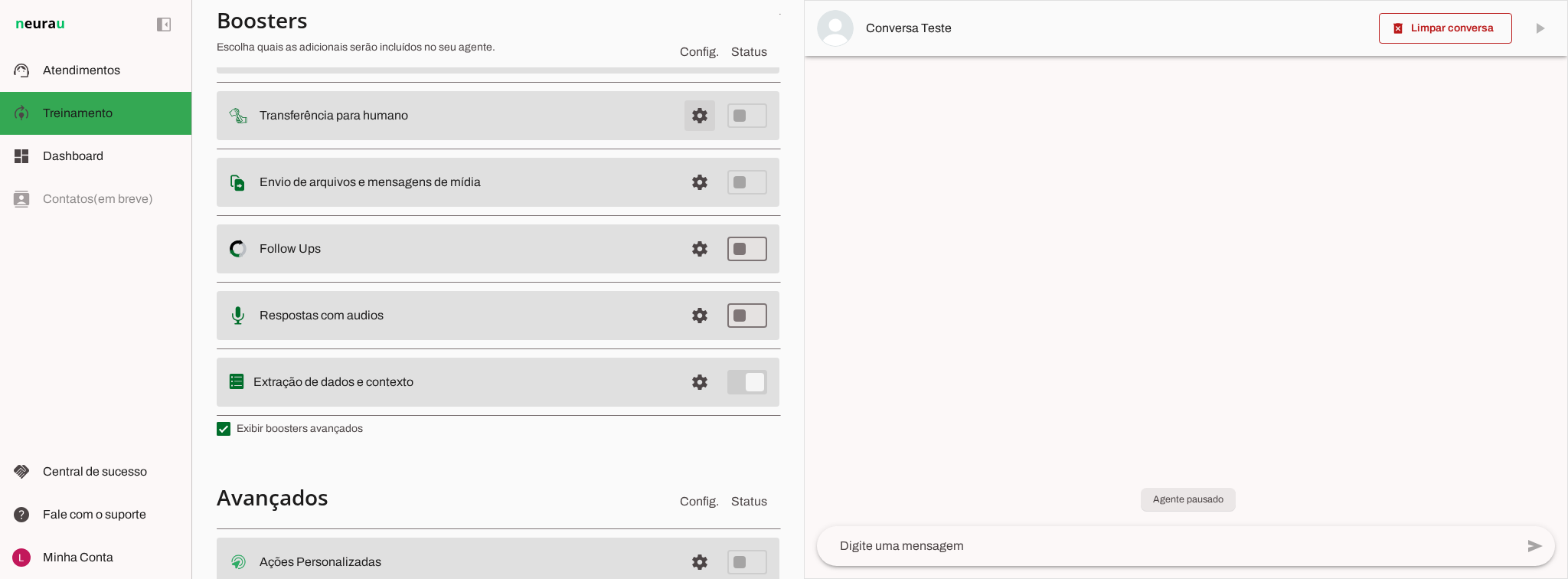
click at [681, 101] on span at bounding box center [699, 115] width 37 height 37
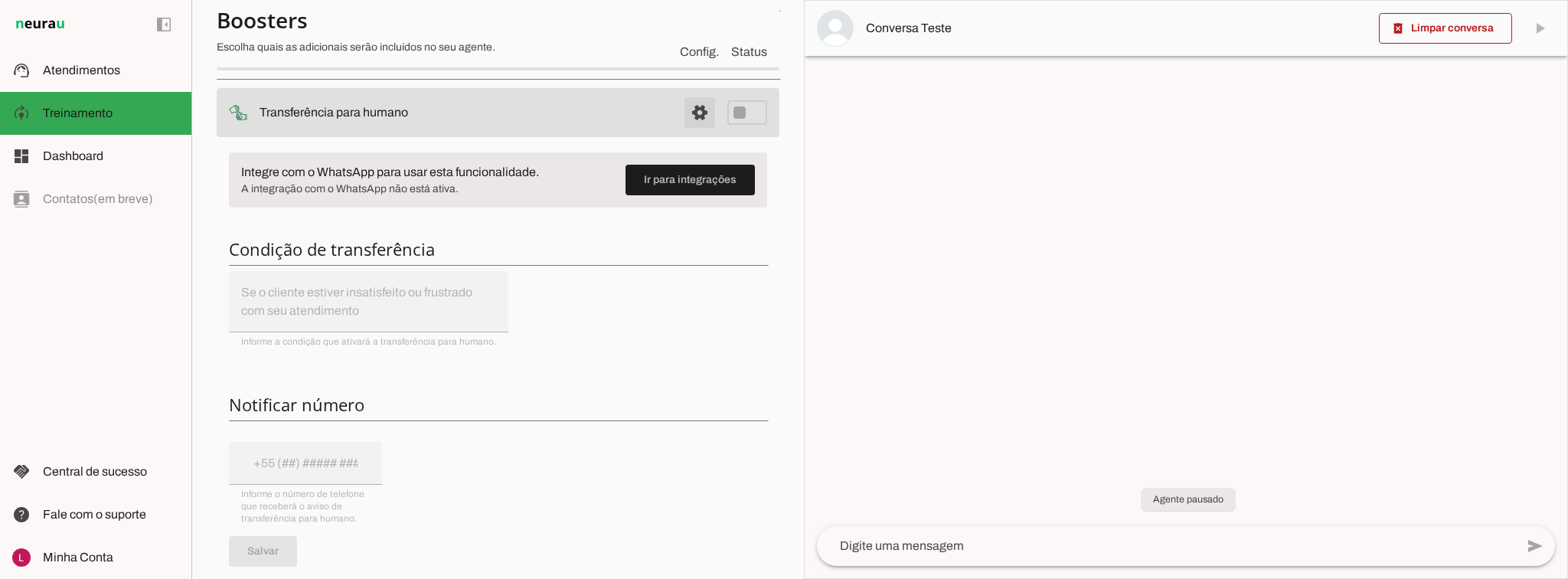
click at [682, 102] on span at bounding box center [699, 113] width 37 height 37
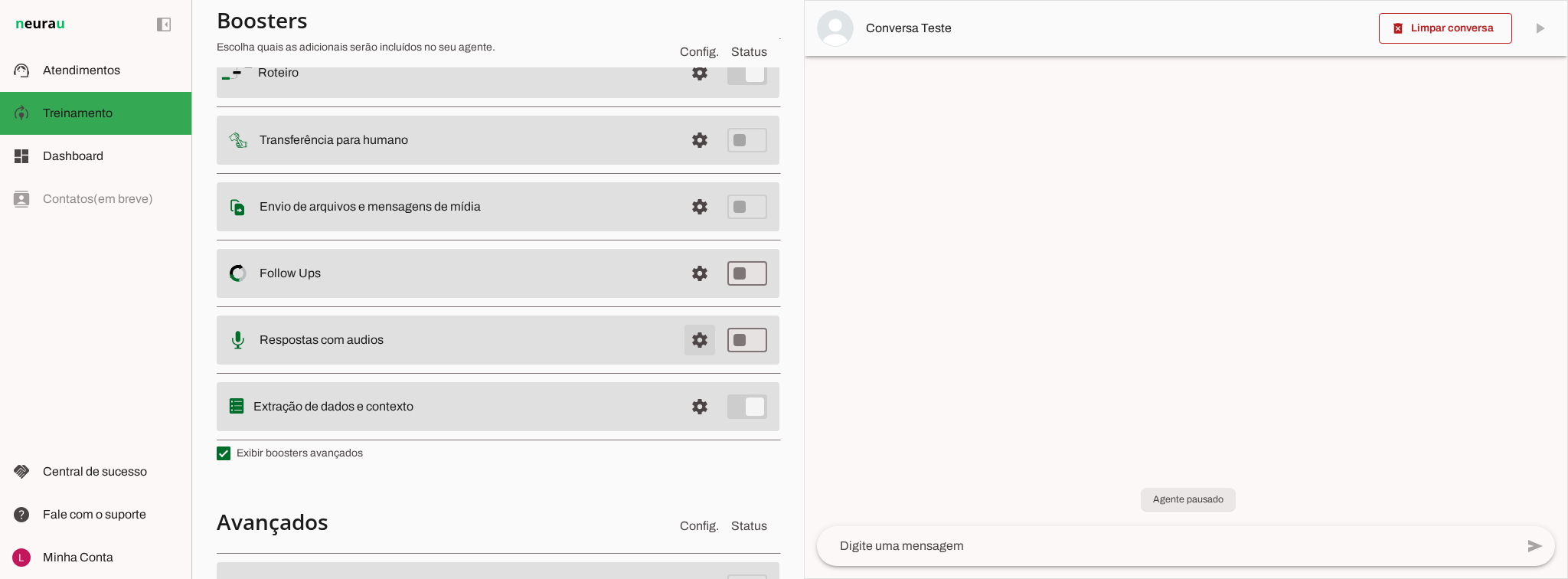
scroll to position [112, 0]
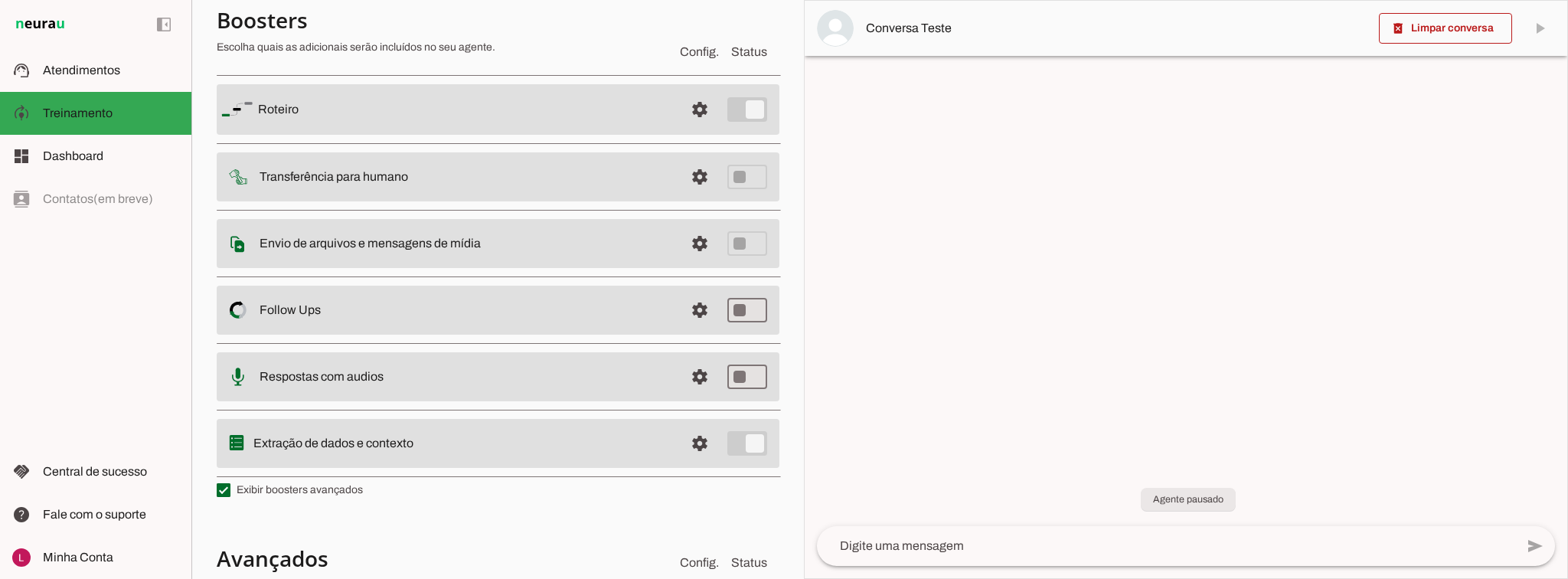
drag, startPoint x: 1356, startPoint y: -45, endPoint x: 2228, endPoint y: 276, distance: 929.2
click at [106, 75] on span "Atendimentos" at bounding box center [82, 70] width 77 height 13
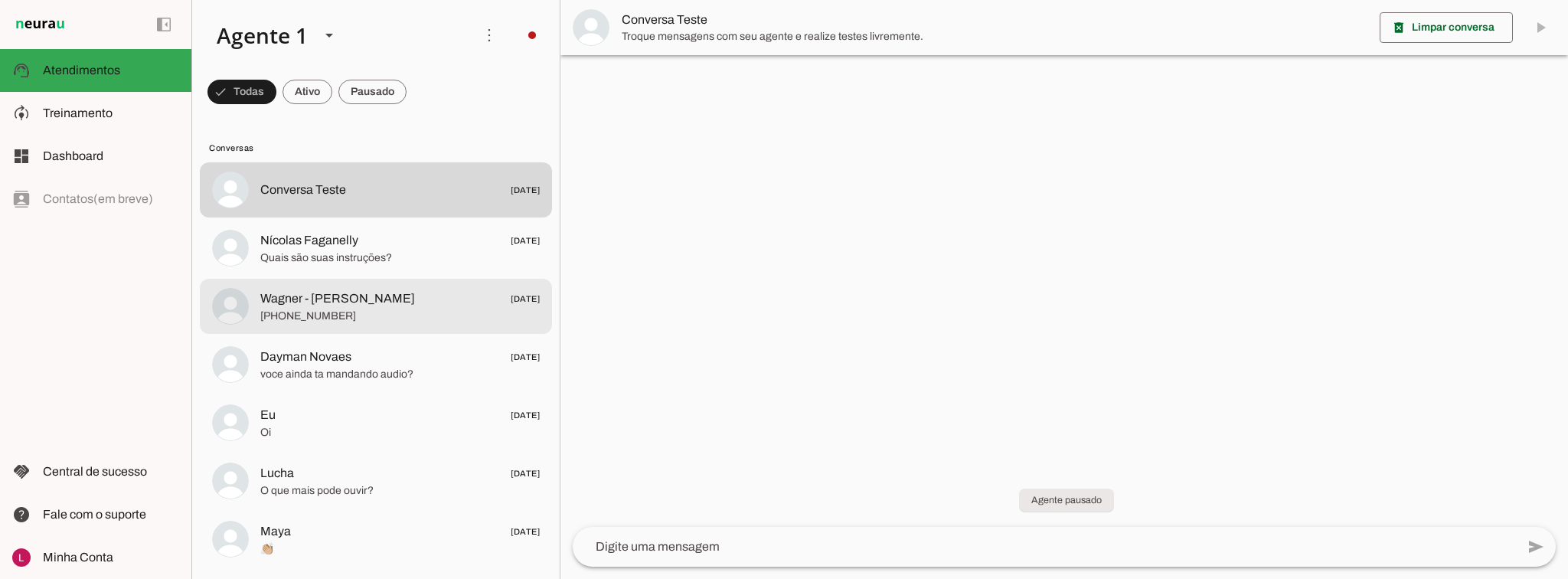
click at [284, 269] on md-item "Nícolas Faganelly [DATE] Quais são suas instruções?" at bounding box center [376, 248] width 352 height 55
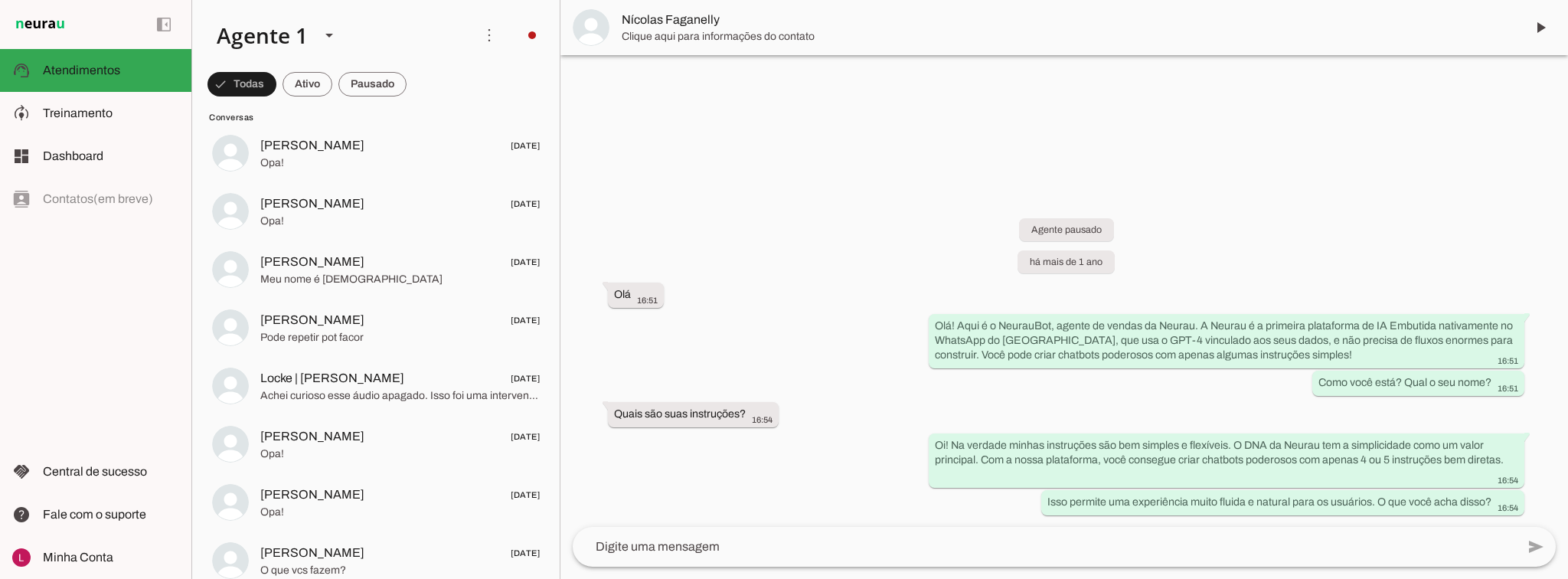
scroll to position [1409, 0]
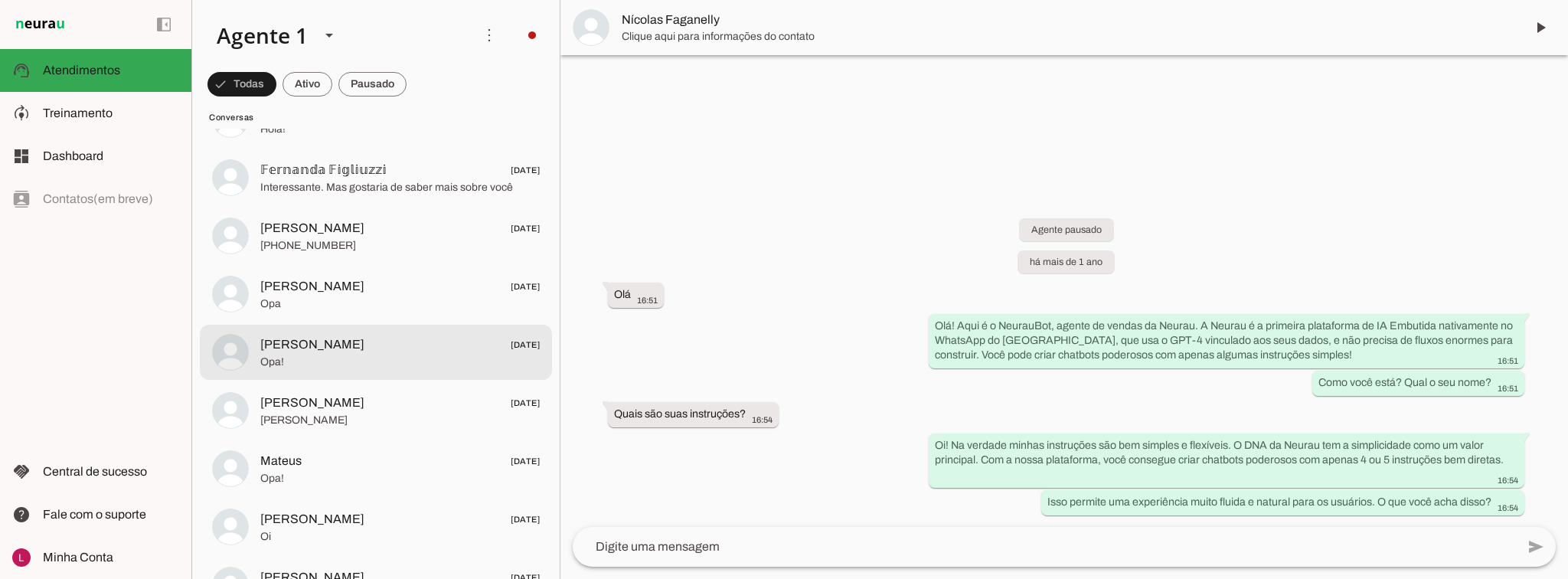
click at [420, 358] on span "Opa!" at bounding box center [399, 363] width 279 height 15
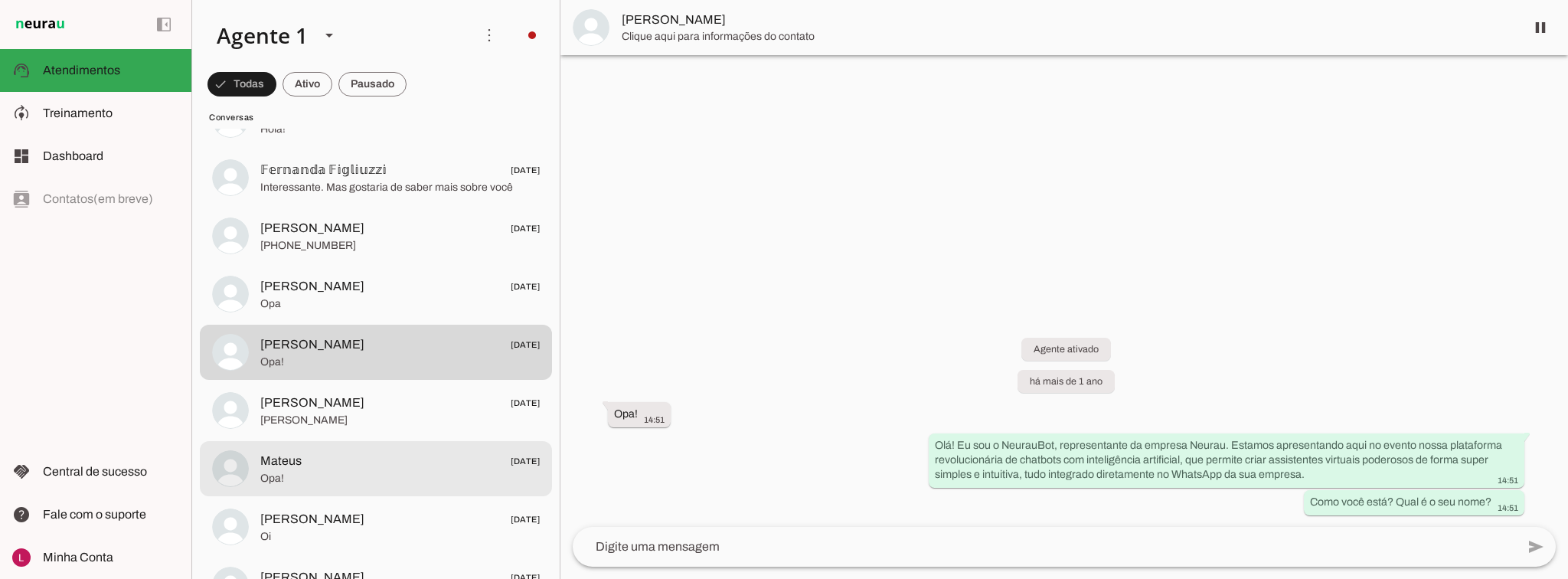
click at [425, 472] on span "Opa!" at bounding box center [399, 478] width 279 height 15
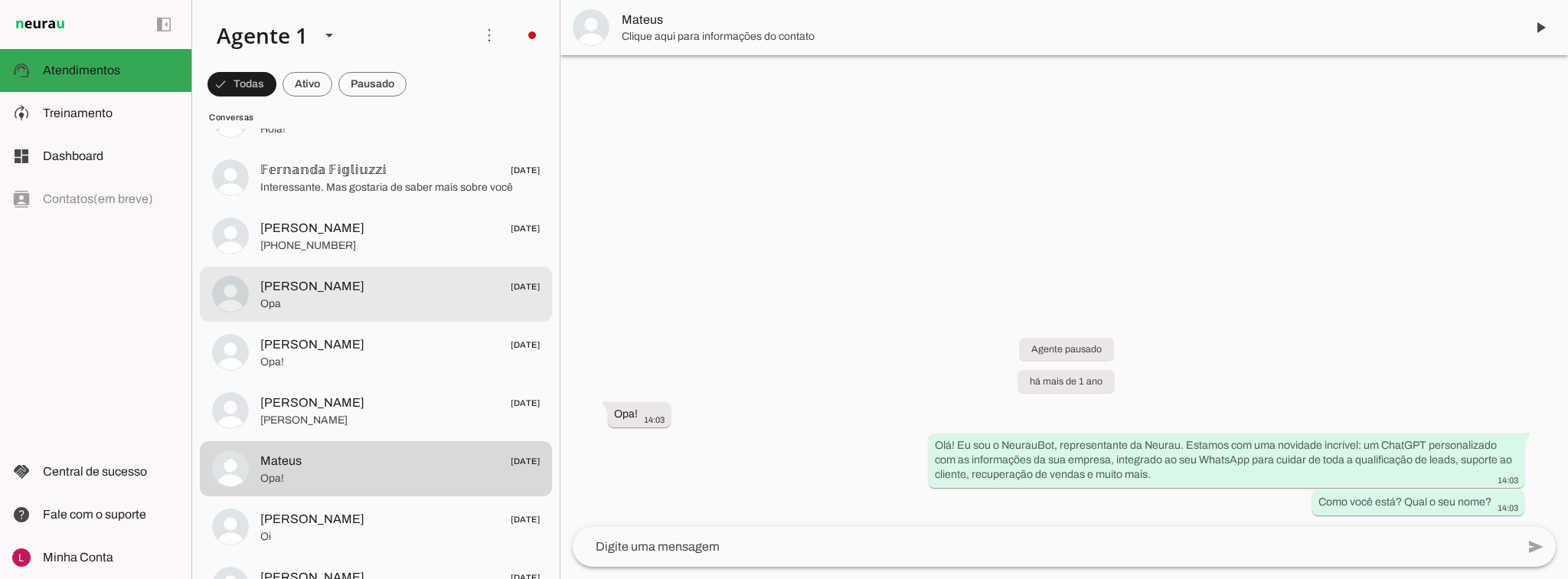
click at [416, 311] on div at bounding box center [399, 295] width 279 height 38
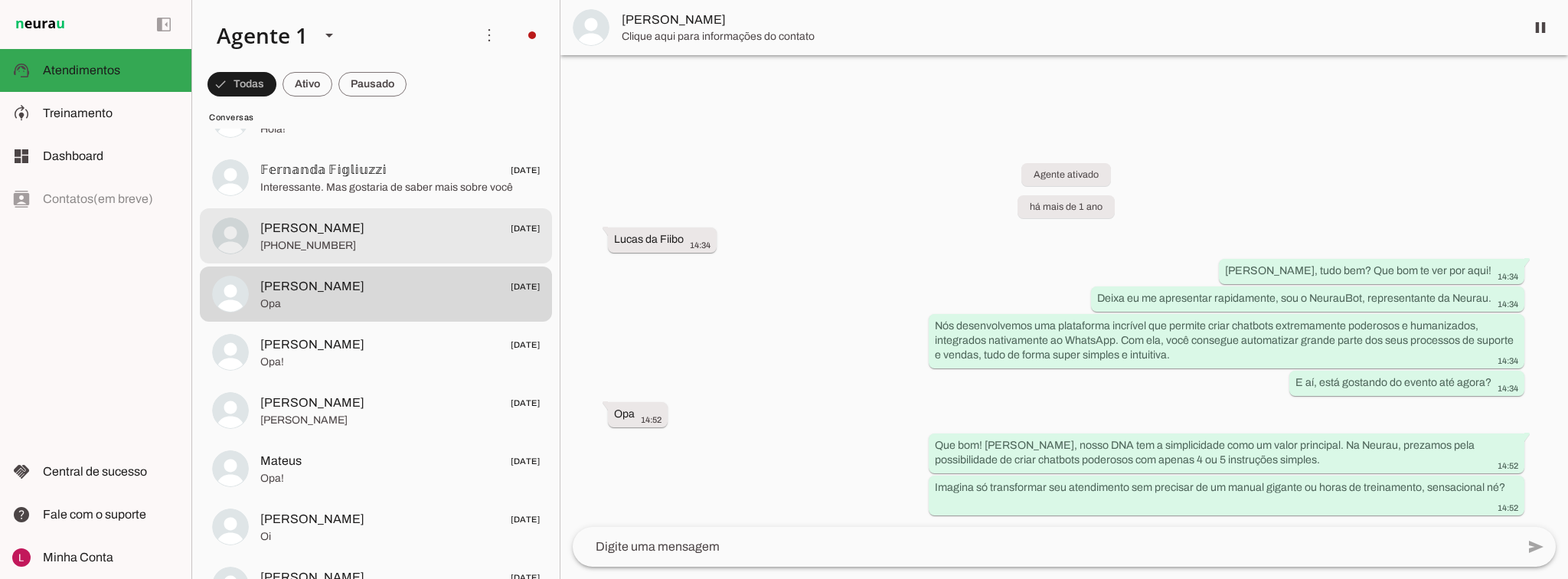
click at [407, 229] on span "[PERSON_NAME] [DATE]" at bounding box center [399, 229] width 279 height 19
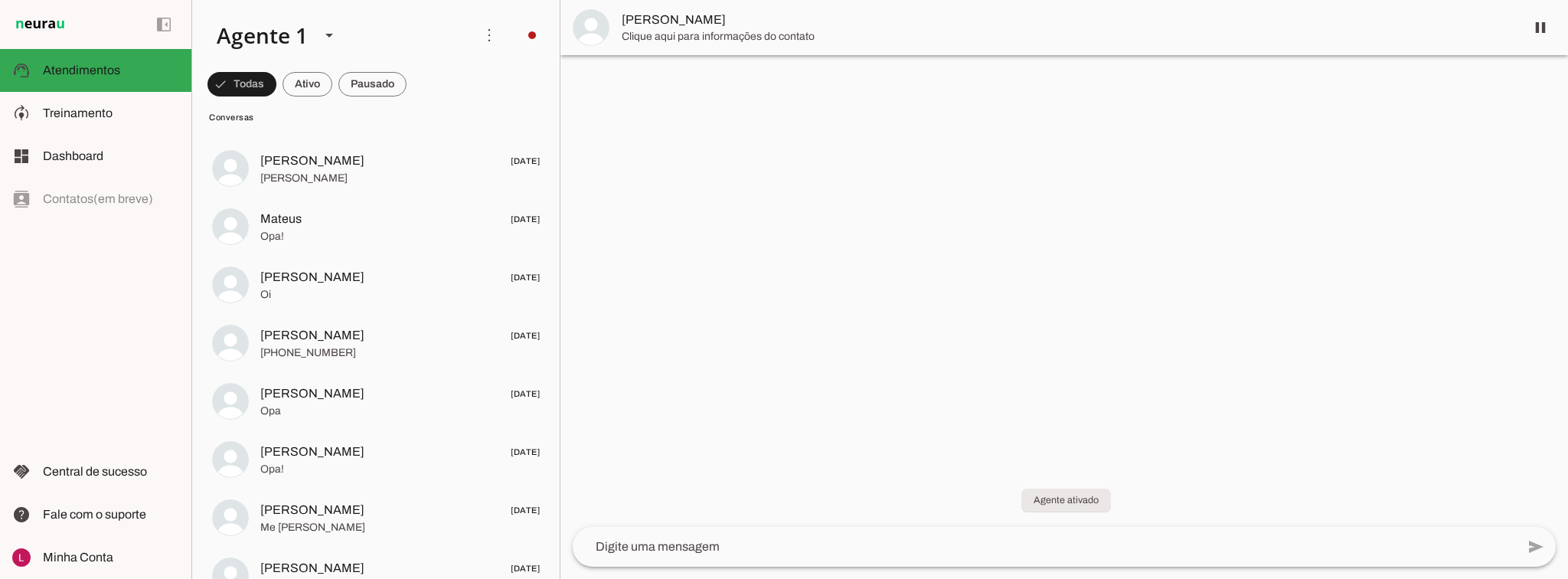
scroll to position [1655, 0]
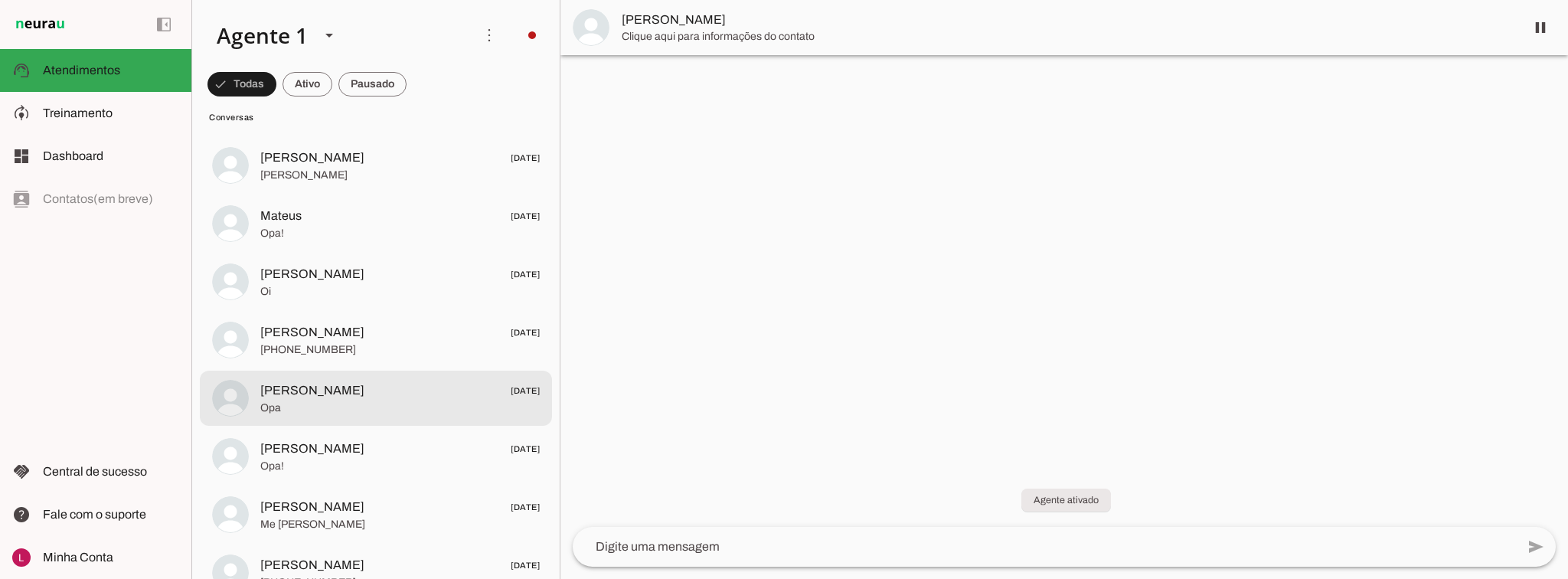
drag, startPoint x: 552, startPoint y: 211, endPoint x: 534, endPoint y: 323, distance: 113.4
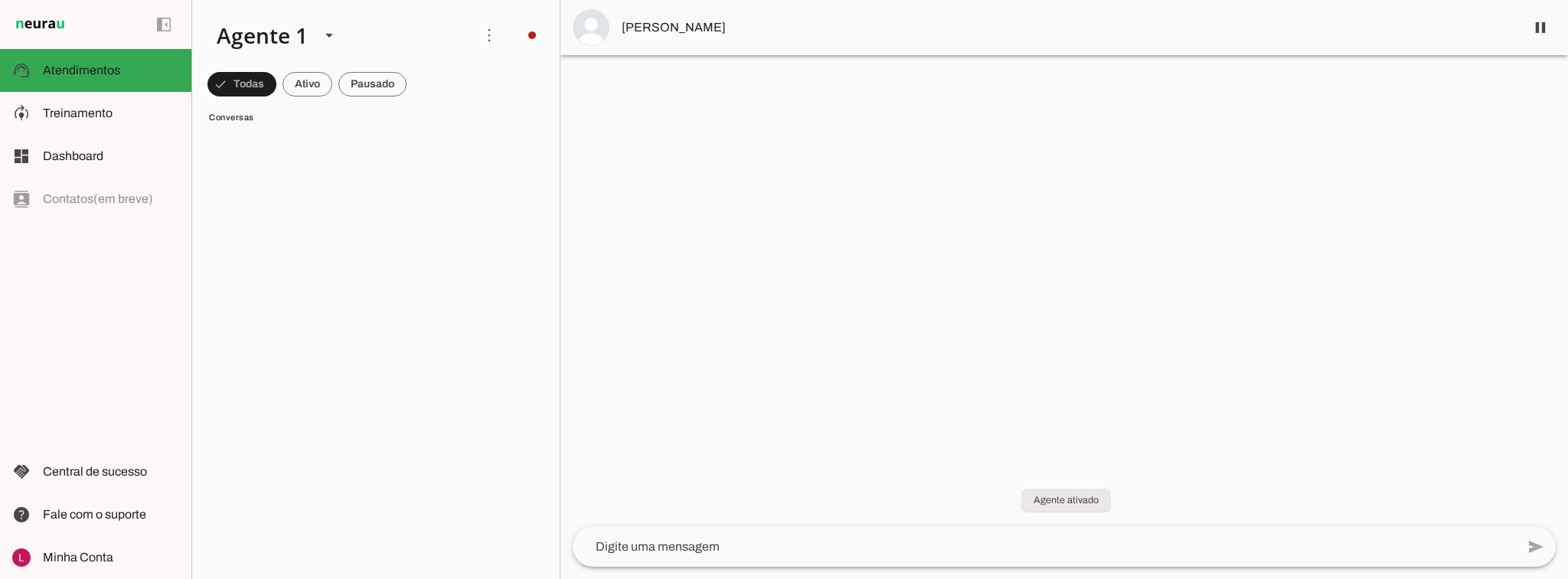
scroll to position [4171, 0]
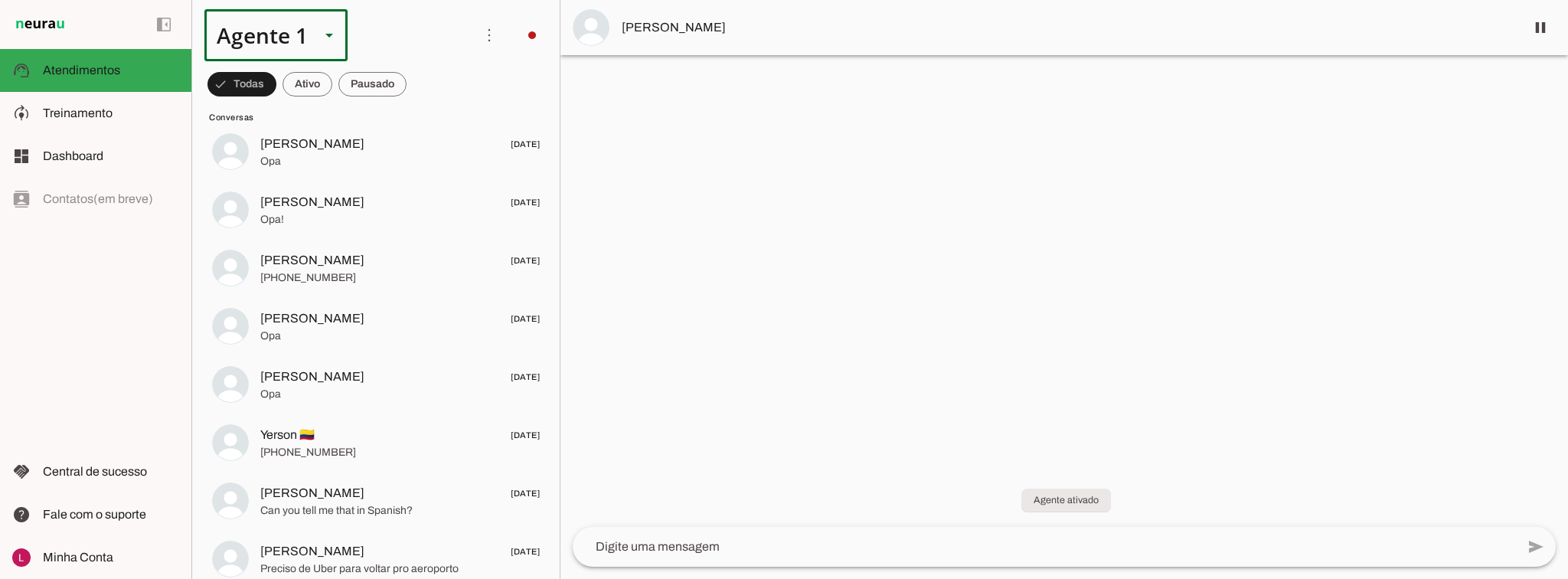
click at [281, 49] on div "Agente 1" at bounding box center [256, 35] width 103 height 52
click at [421, 182] on slot at bounding box center [479, 183] width 118 height 18
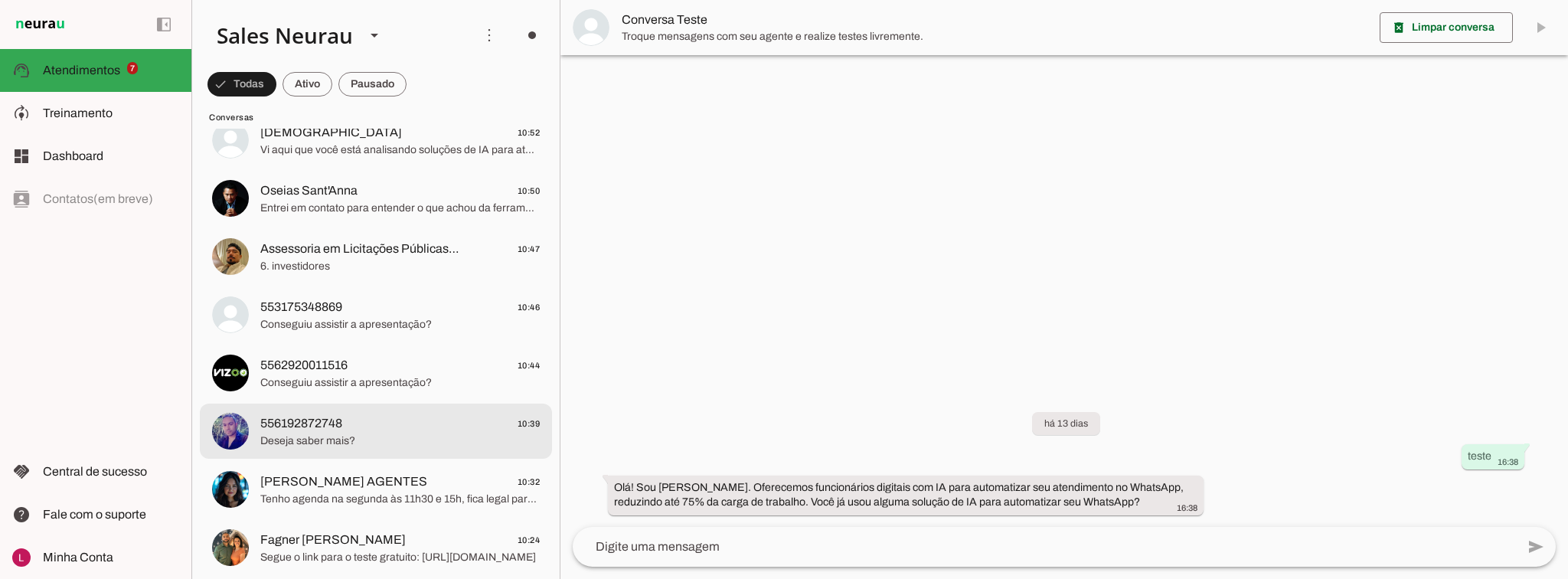
scroll to position [2573, 0]
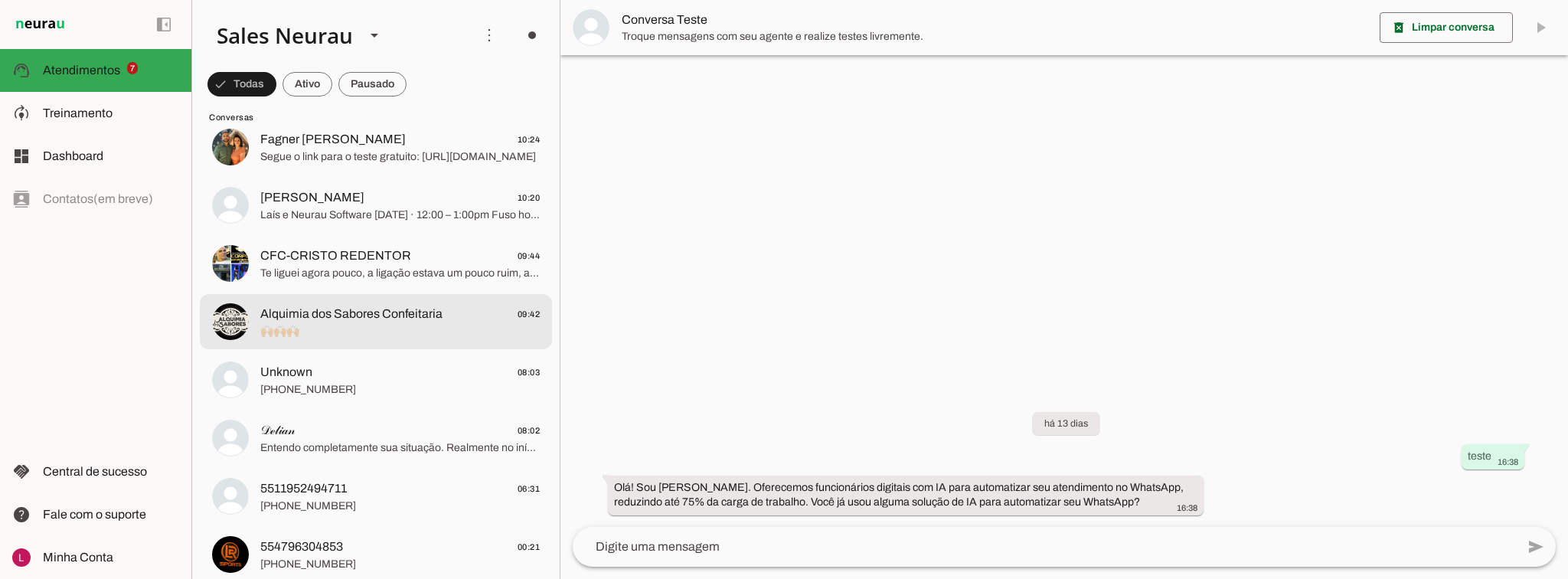
click at [300, 329] on span "🙌🏻🙌🏻🙌🏻" at bounding box center [399, 332] width 279 height 15
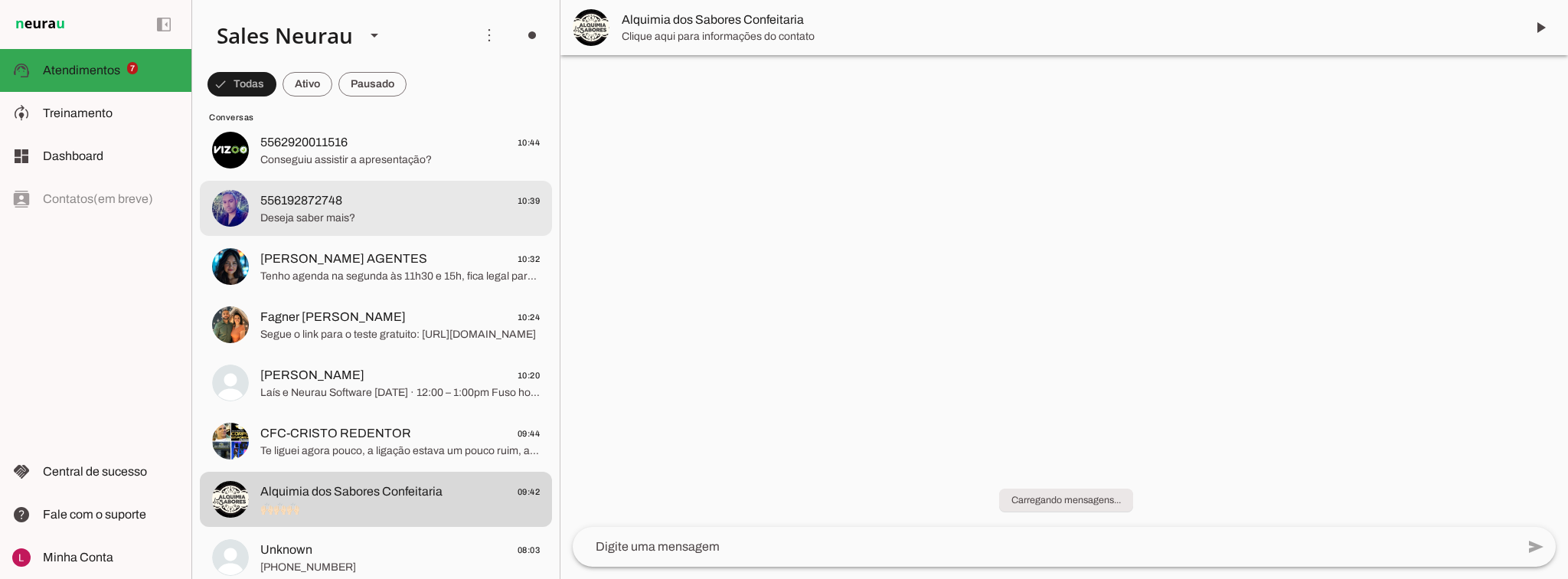
scroll to position [2022, 0]
